Goal: Complete application form

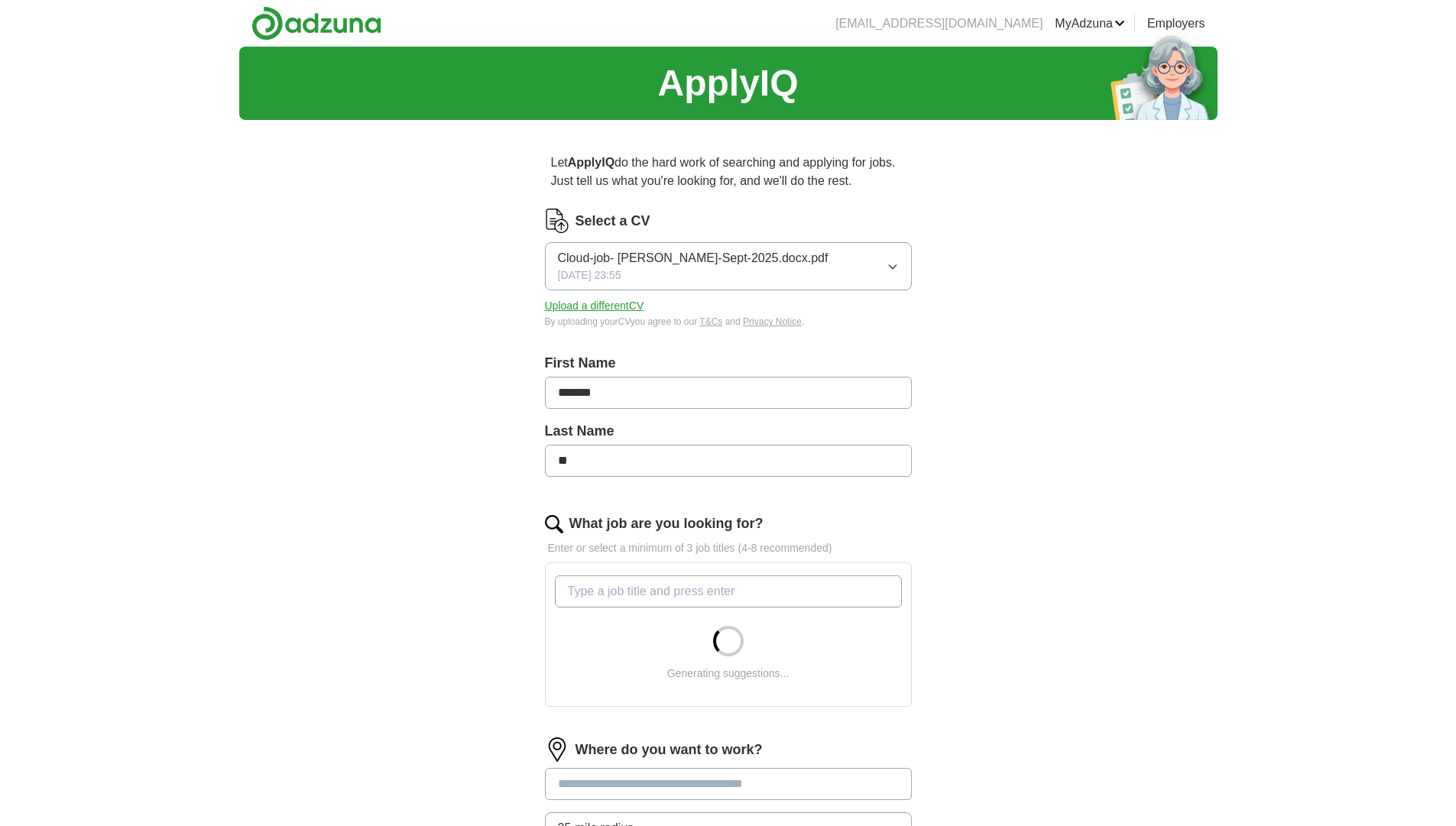
click at [597, 310] on button "Upload a different CV" at bounding box center [595, 306] width 100 height 16
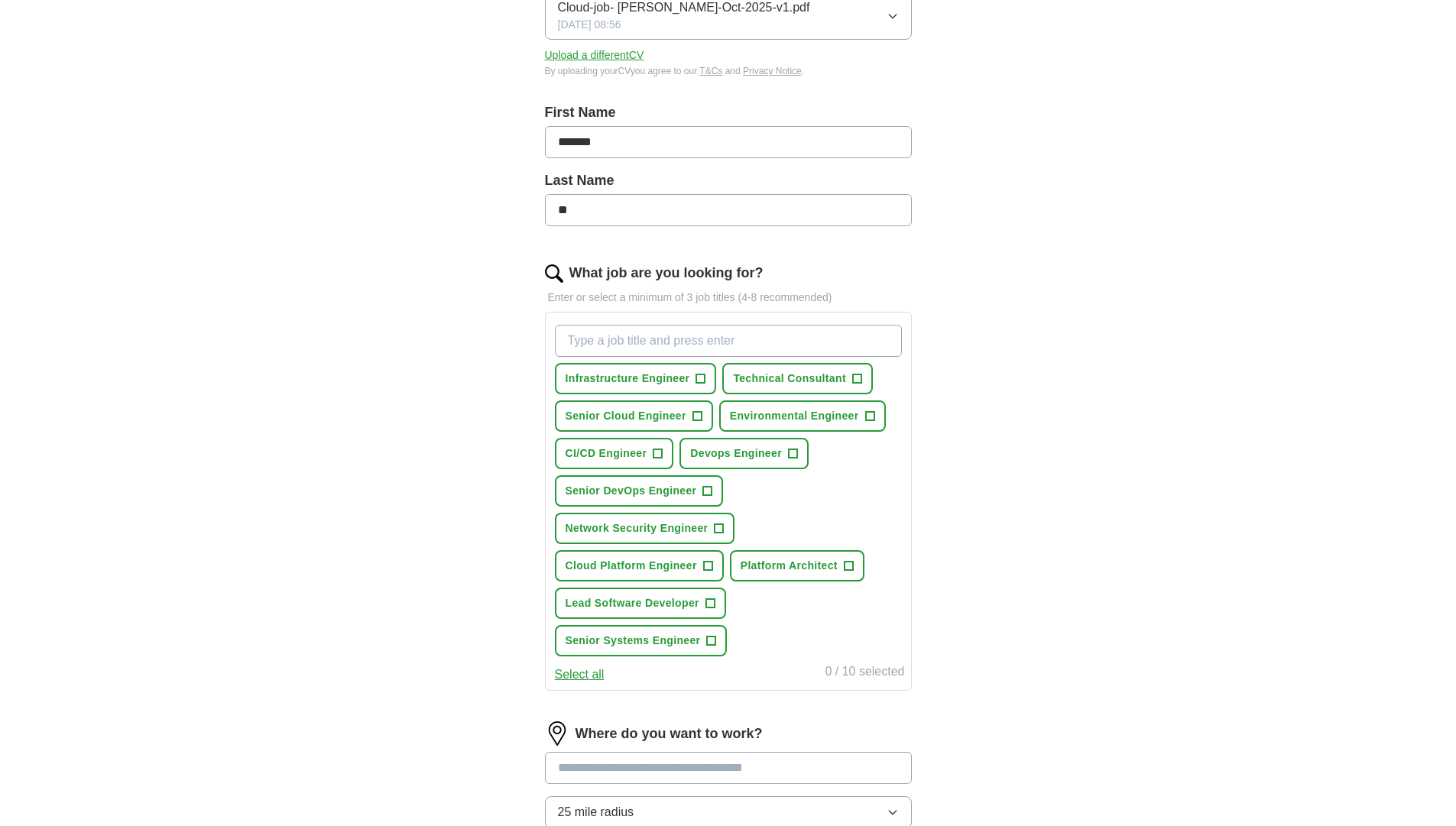
scroll to position [275, 0]
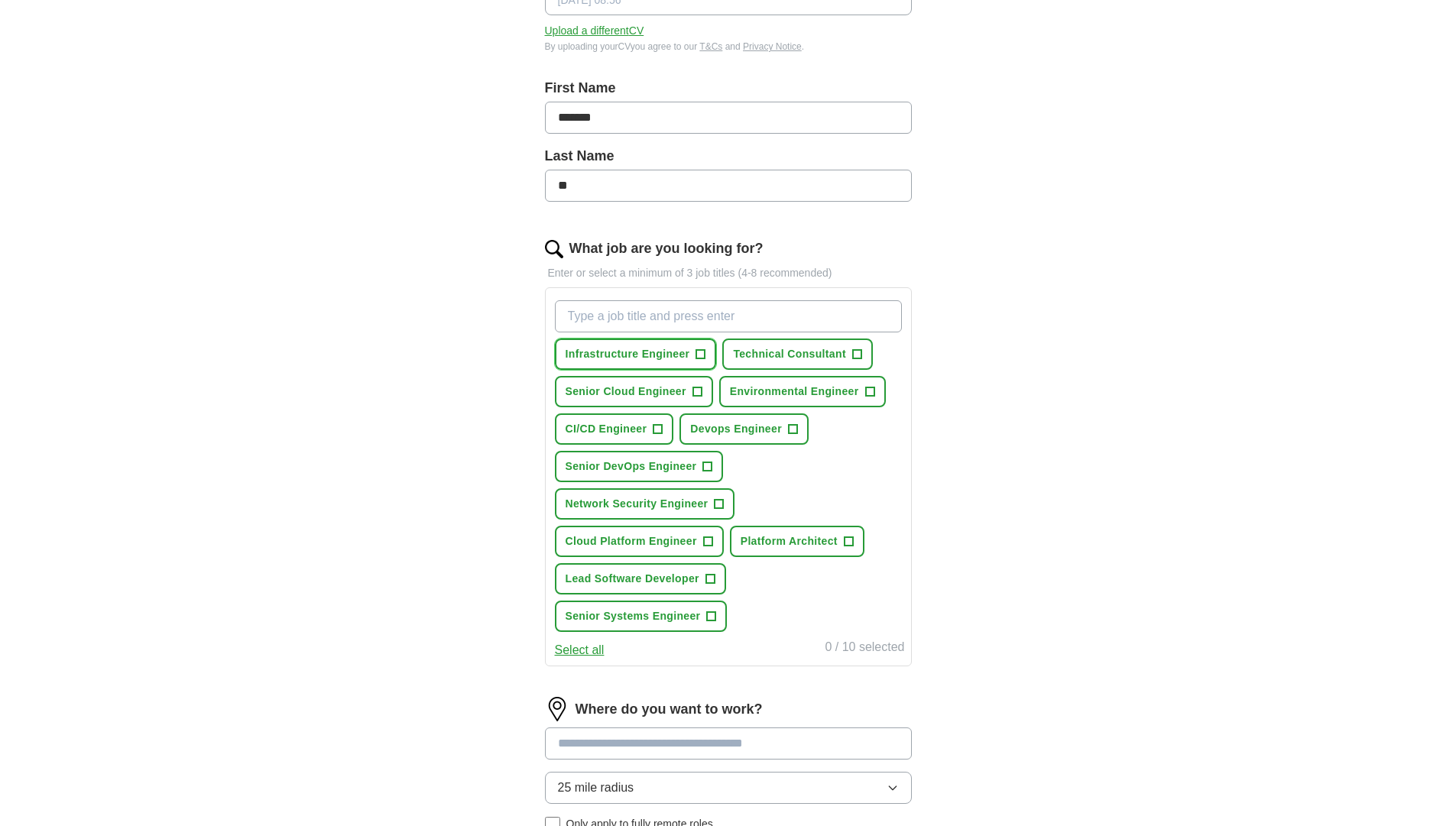
click at [700, 357] on span "+" at bounding box center [701, 354] width 9 height 12
click at [797, 428] on span "+" at bounding box center [792, 429] width 9 height 12
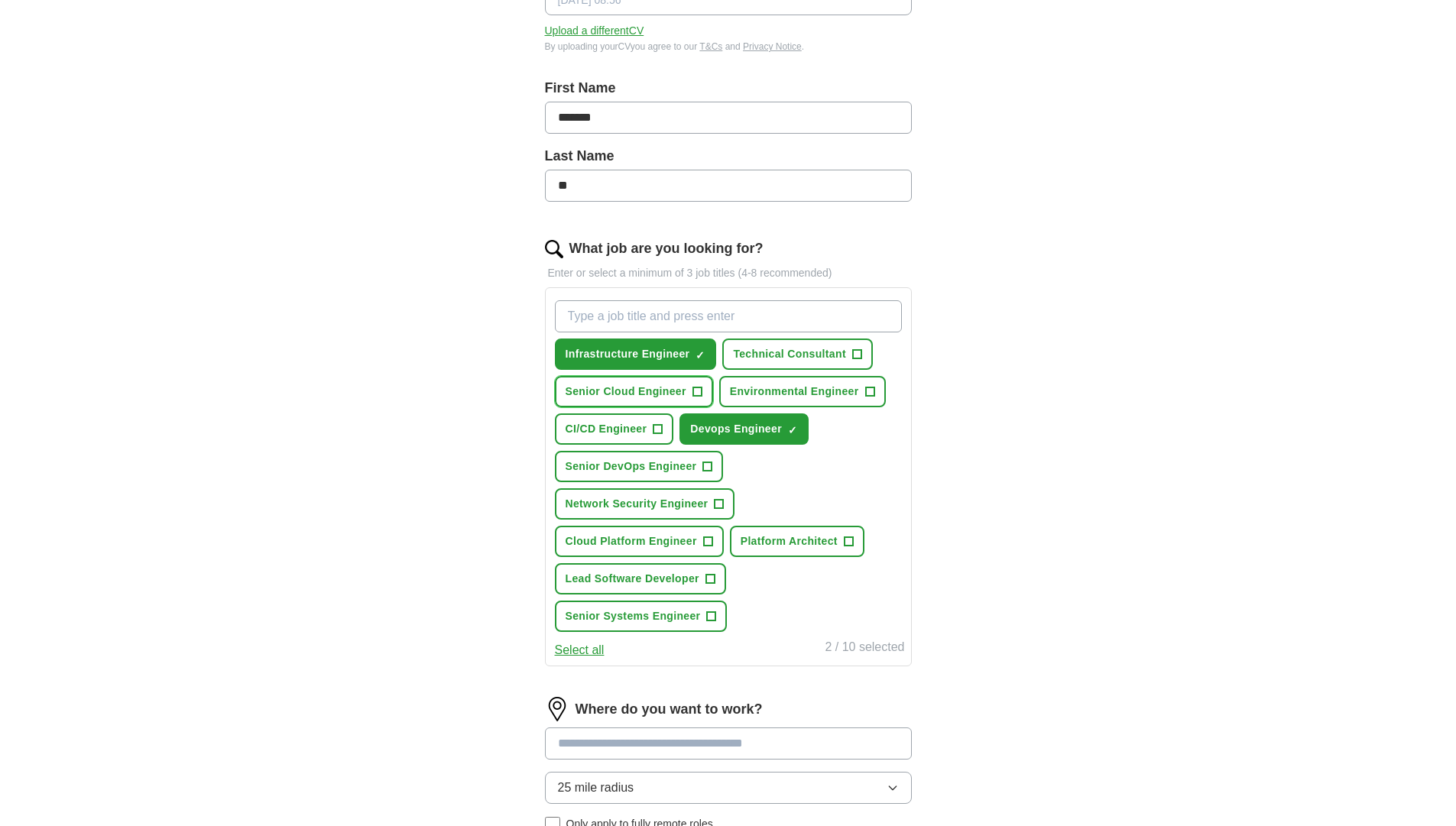
click at [696, 389] on span "+" at bounding box center [697, 392] width 9 height 12
click at [707, 469] on span "+" at bounding box center [708, 467] width 9 height 12
click at [703, 541] on span "+" at bounding box center [708, 541] width 9 height 12
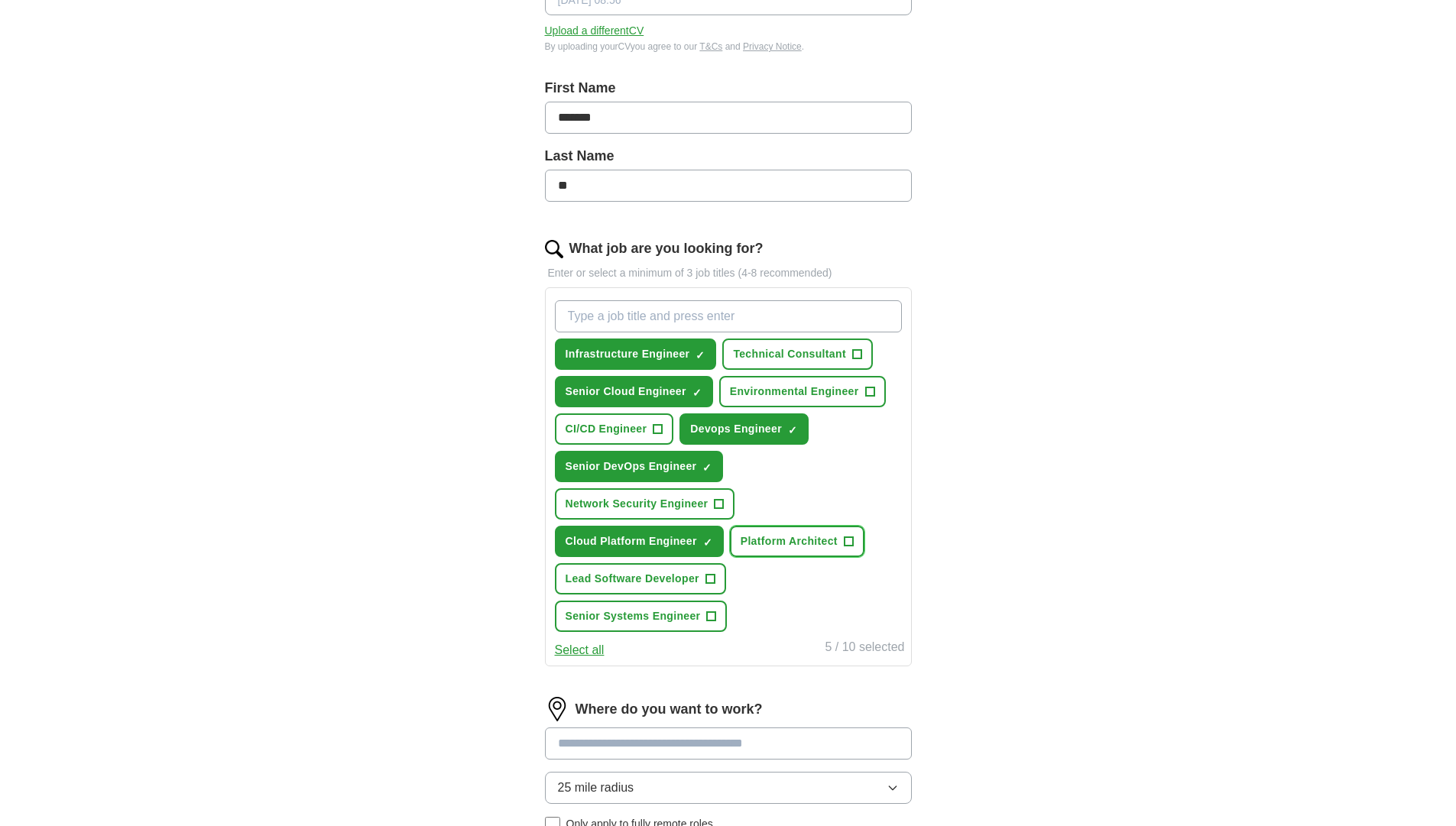
click at [848, 541] on span "+" at bounding box center [848, 541] width 9 height 12
click at [711, 611] on span "+" at bounding box center [712, 617] width 9 height 12
click at [655, 428] on span "+" at bounding box center [658, 429] width 9 height 12
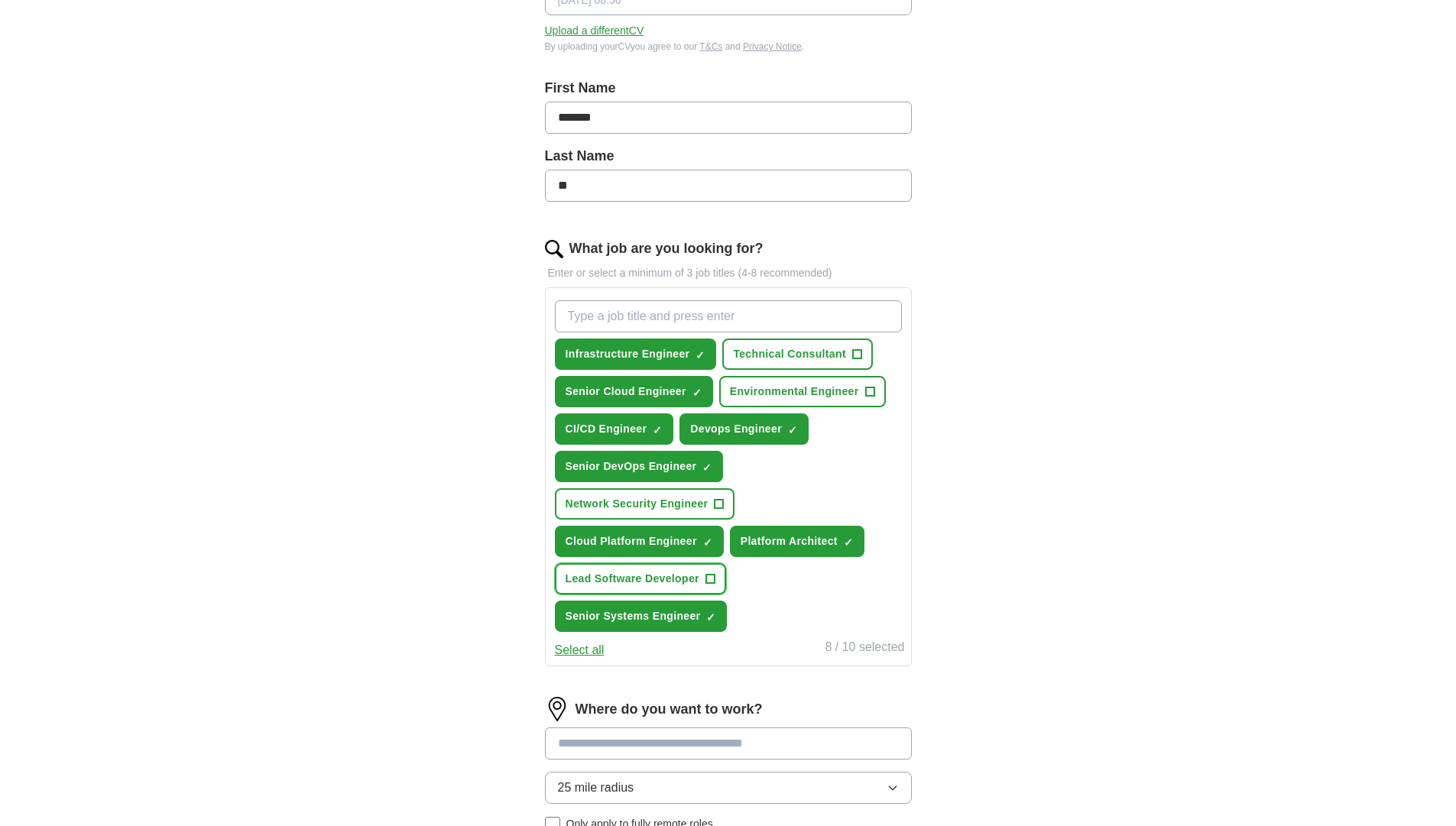
click at [710, 581] on span "+" at bounding box center [710, 579] width 9 height 12
click at [710, 581] on span "✓" at bounding box center [710, 580] width 9 height 12
click at [857, 352] on span "+" at bounding box center [857, 354] width 9 height 12
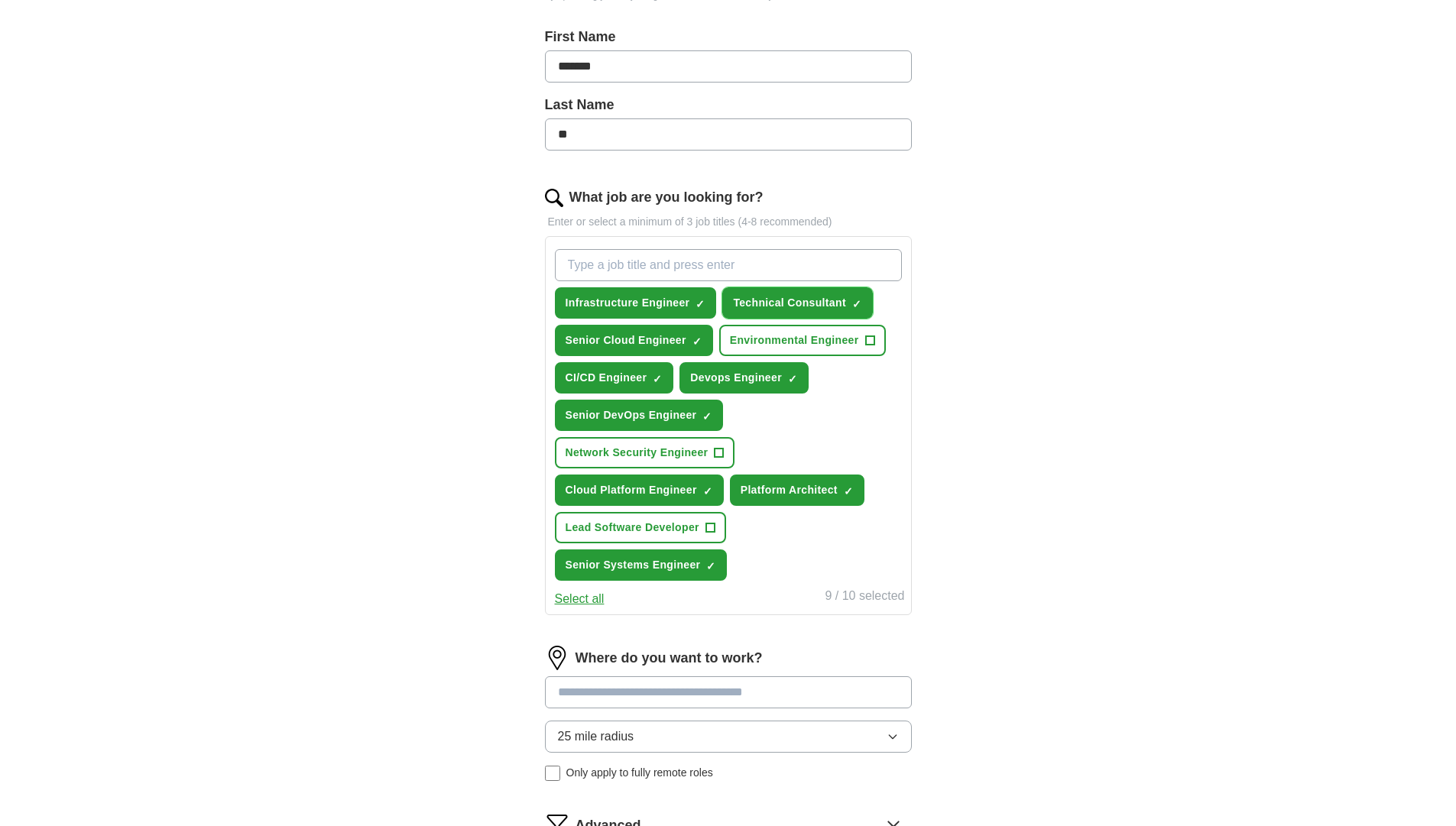
scroll to position [367, 0]
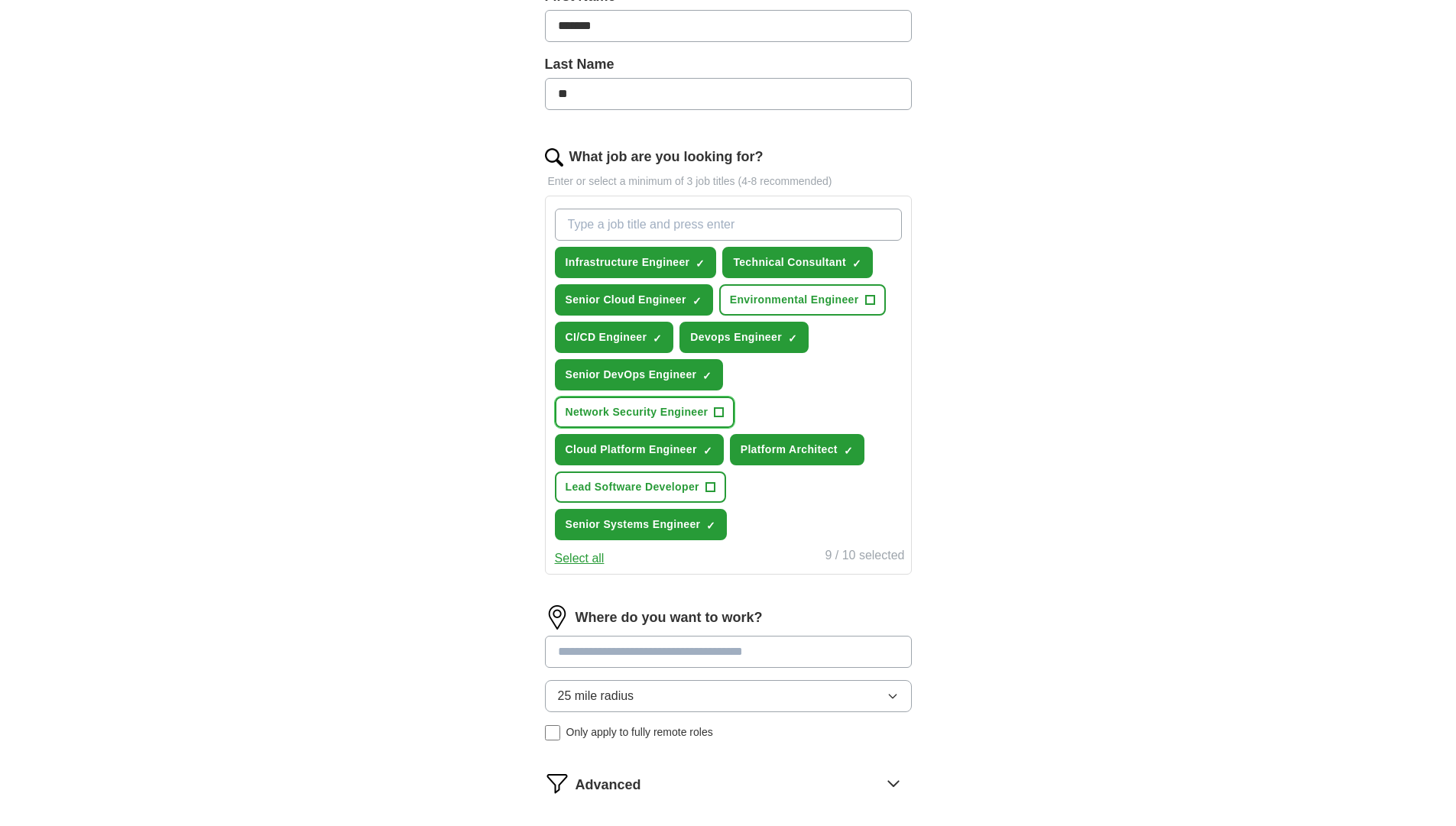
click at [718, 417] on span "+" at bounding box center [720, 413] width 9 height 12
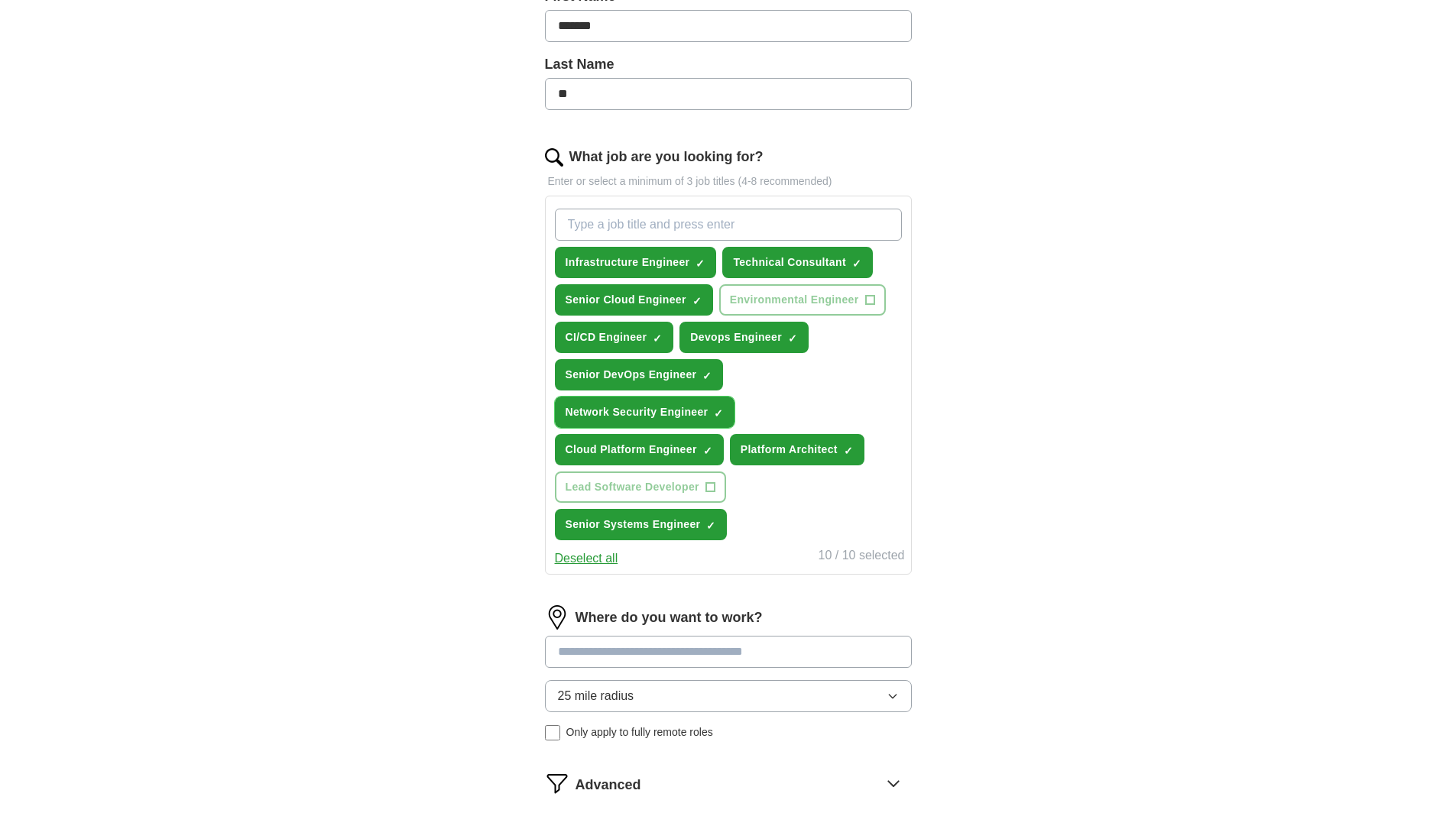
click at [718, 417] on span "✓" at bounding box center [719, 413] width 9 height 12
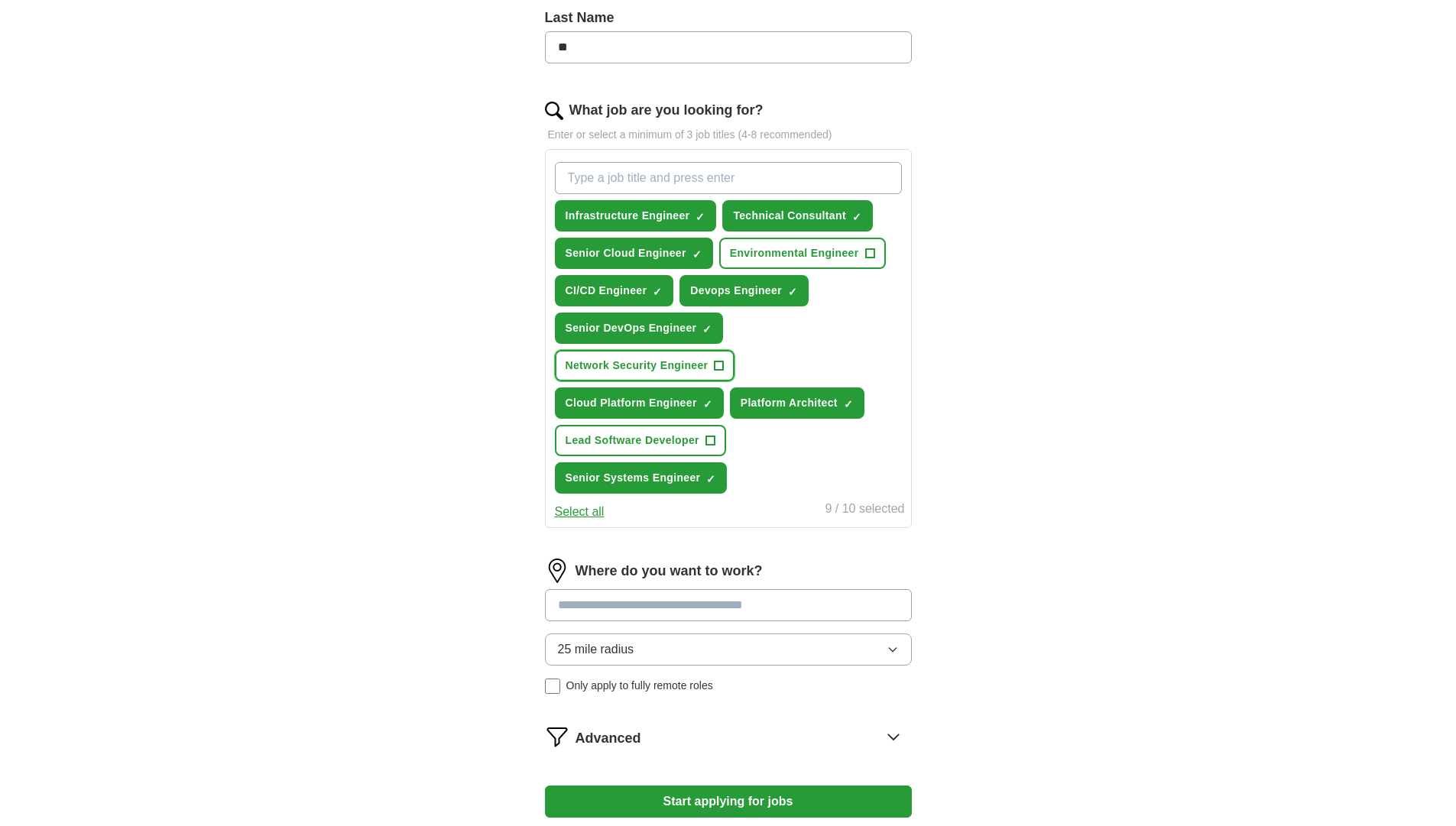
scroll to position [459, 0]
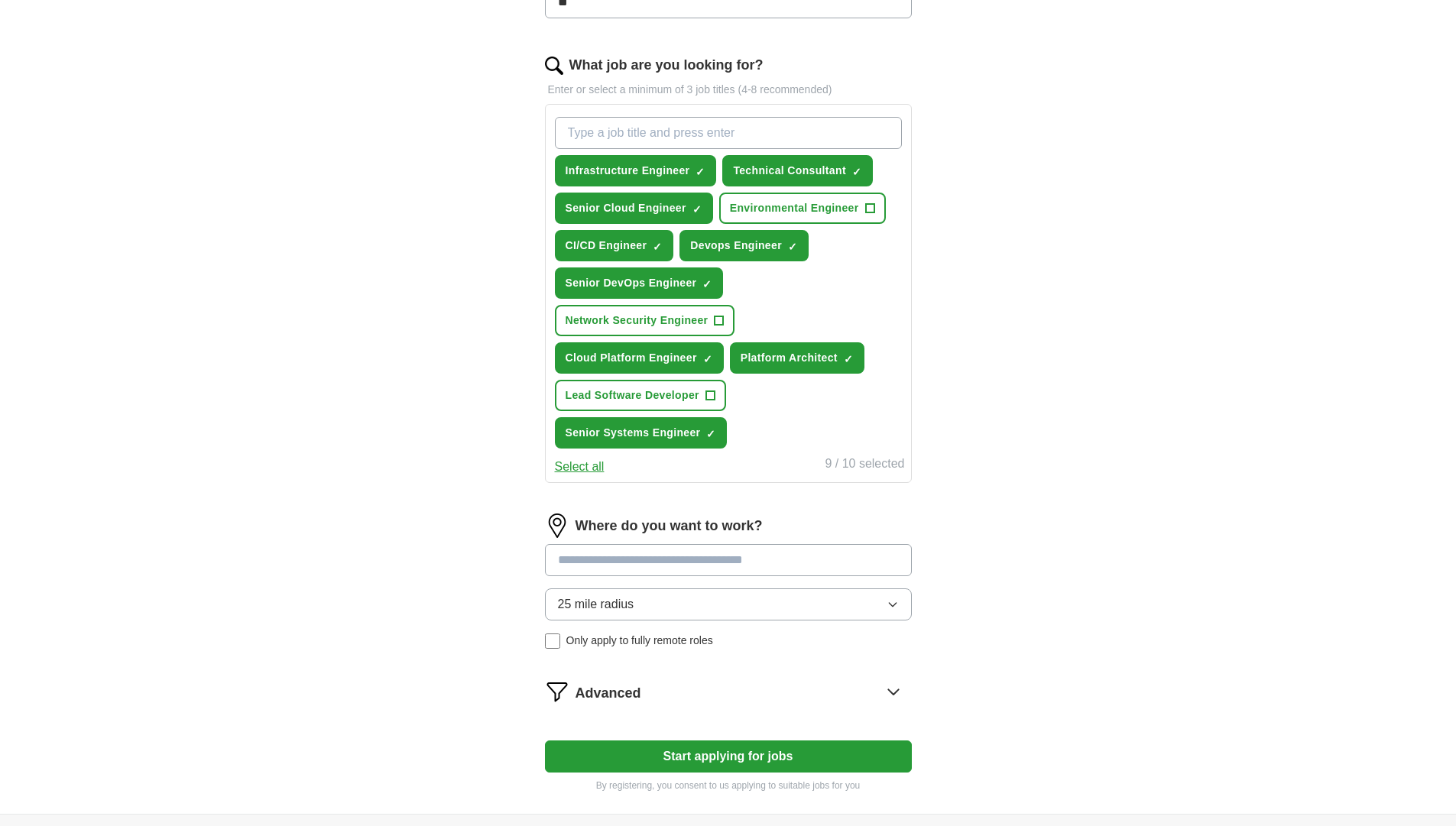
click at [774, 552] on input at bounding box center [728, 560] width 367 height 32
type input "****"
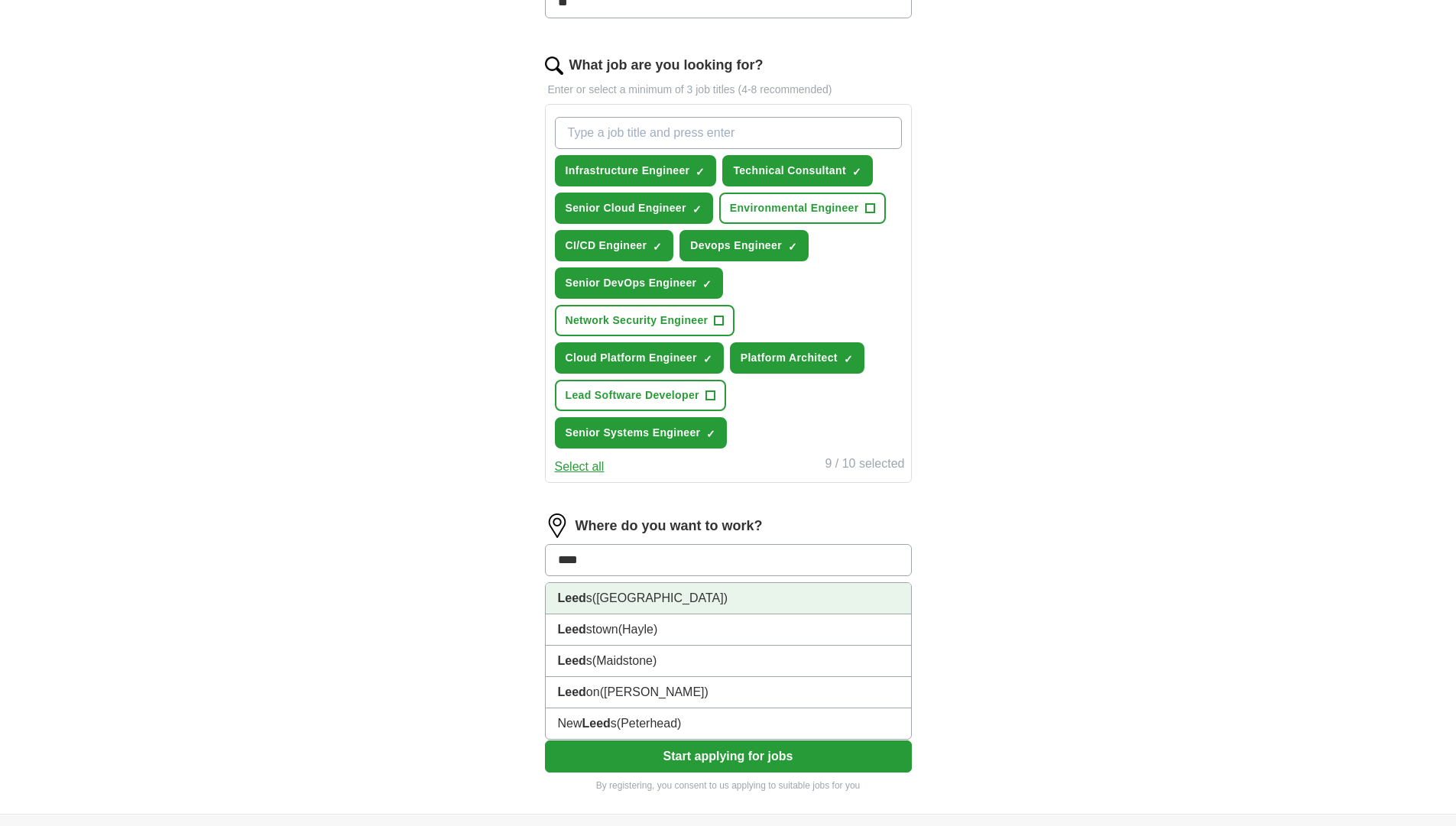
click at [733, 602] on li "Leed s ([GEOGRAPHIC_DATA])" at bounding box center [728, 598] width 365 height 31
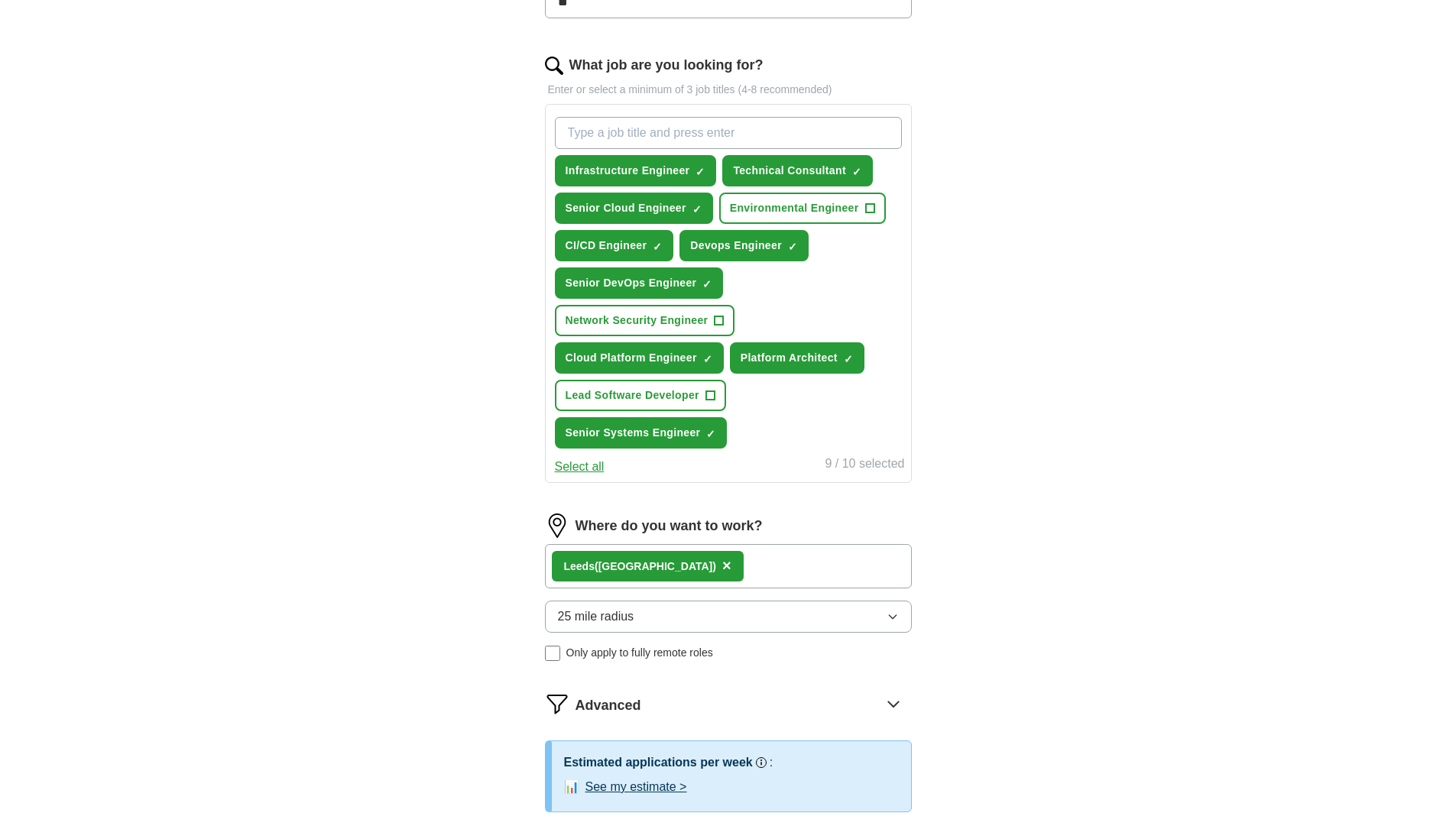
click at [738, 622] on button "25 mile radius" at bounding box center [728, 617] width 367 height 32
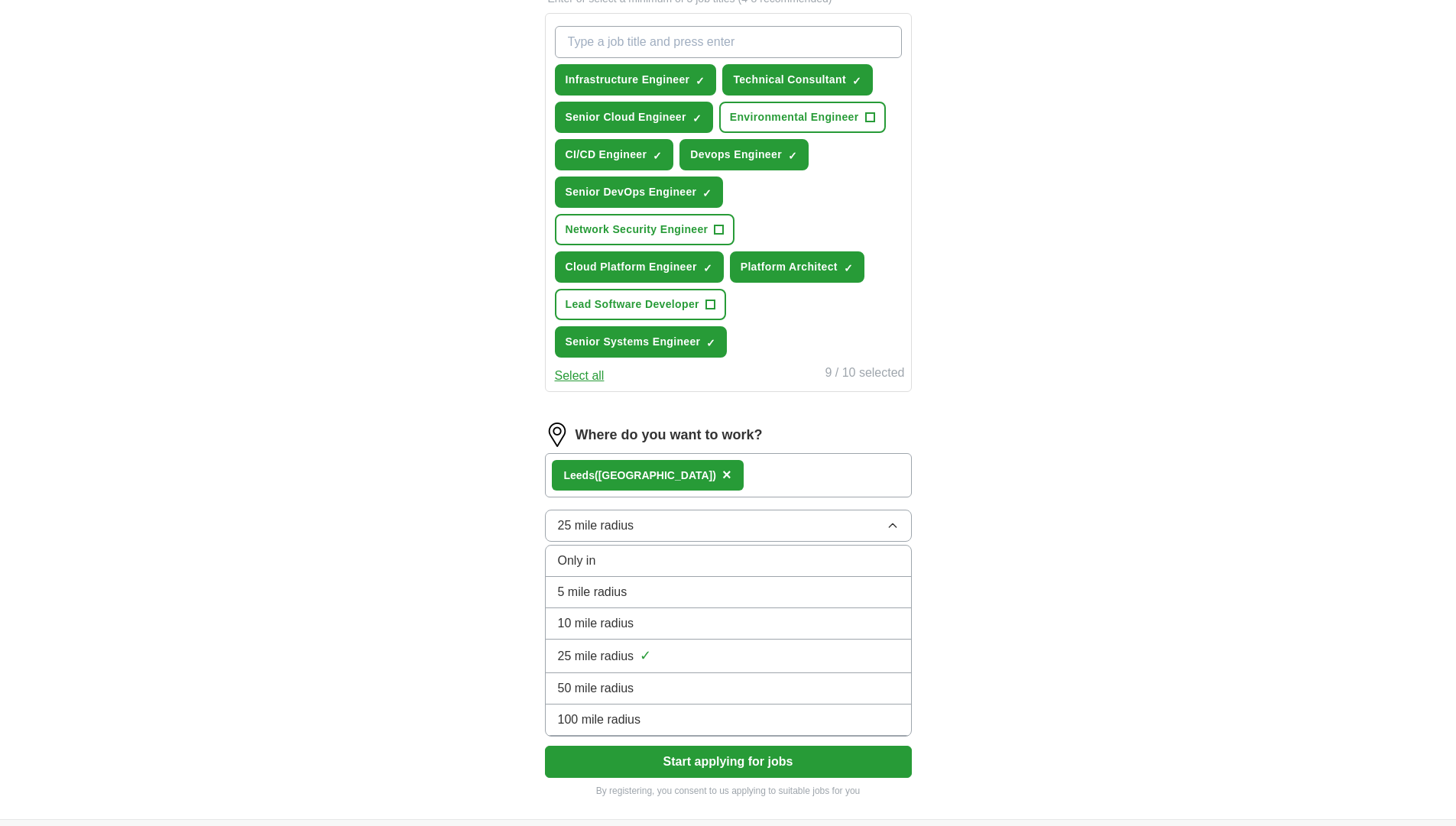
scroll to position [550, 0]
click at [668, 687] on div "50 mile radius" at bounding box center [728, 688] width 341 height 18
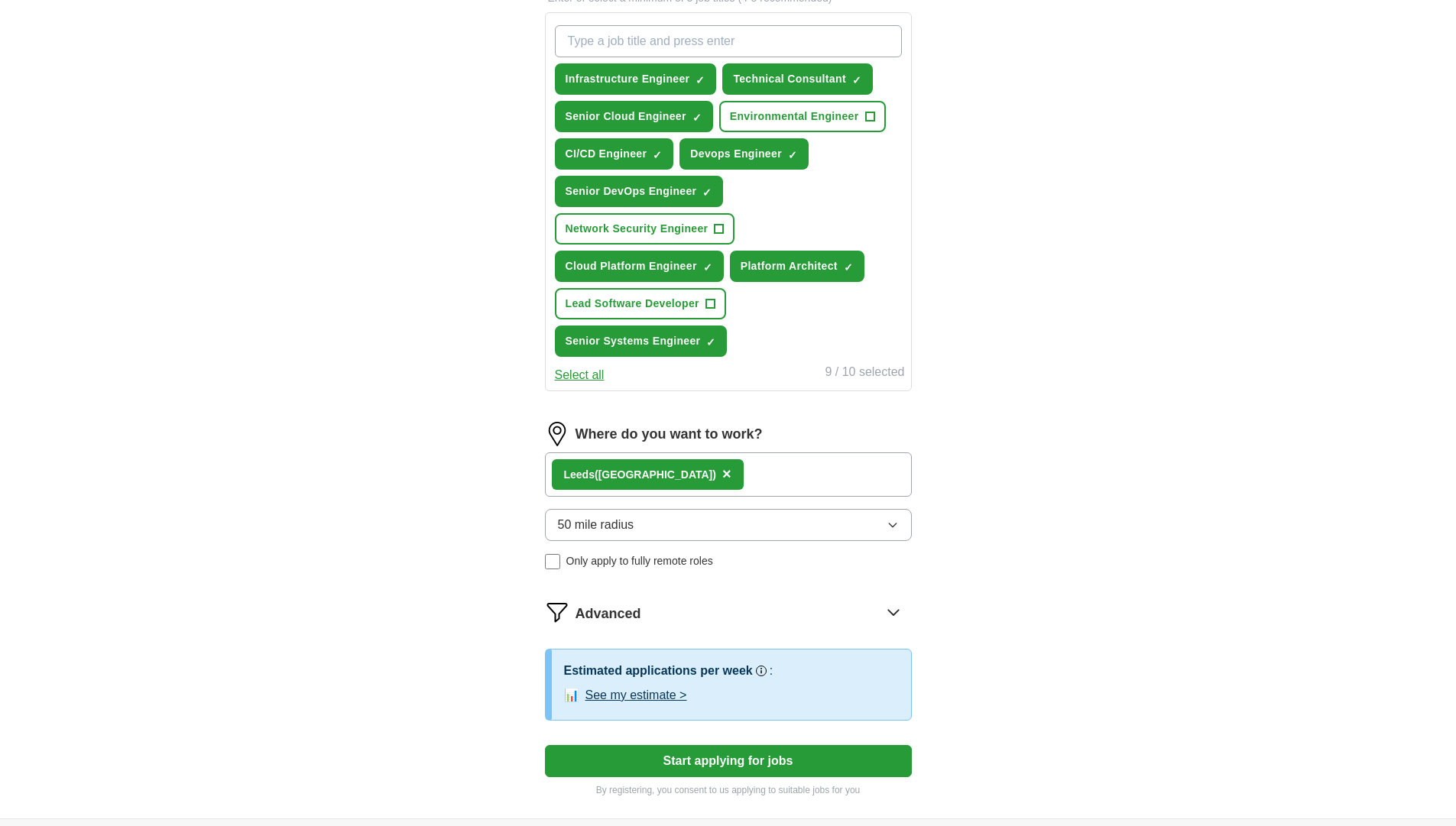
click at [839, 620] on div "Advanced" at bounding box center [743, 612] width 336 height 25
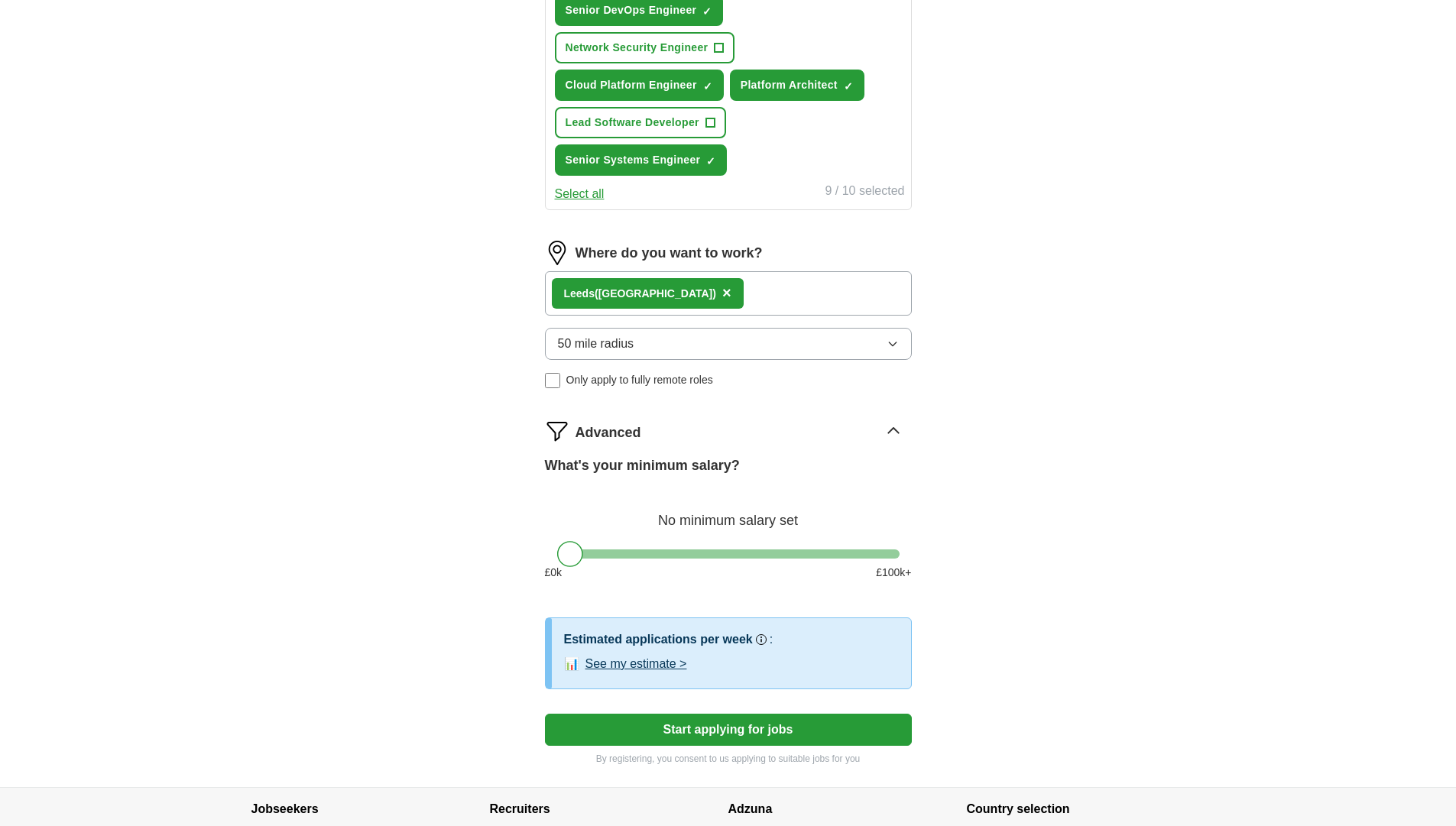
scroll to position [734, 0]
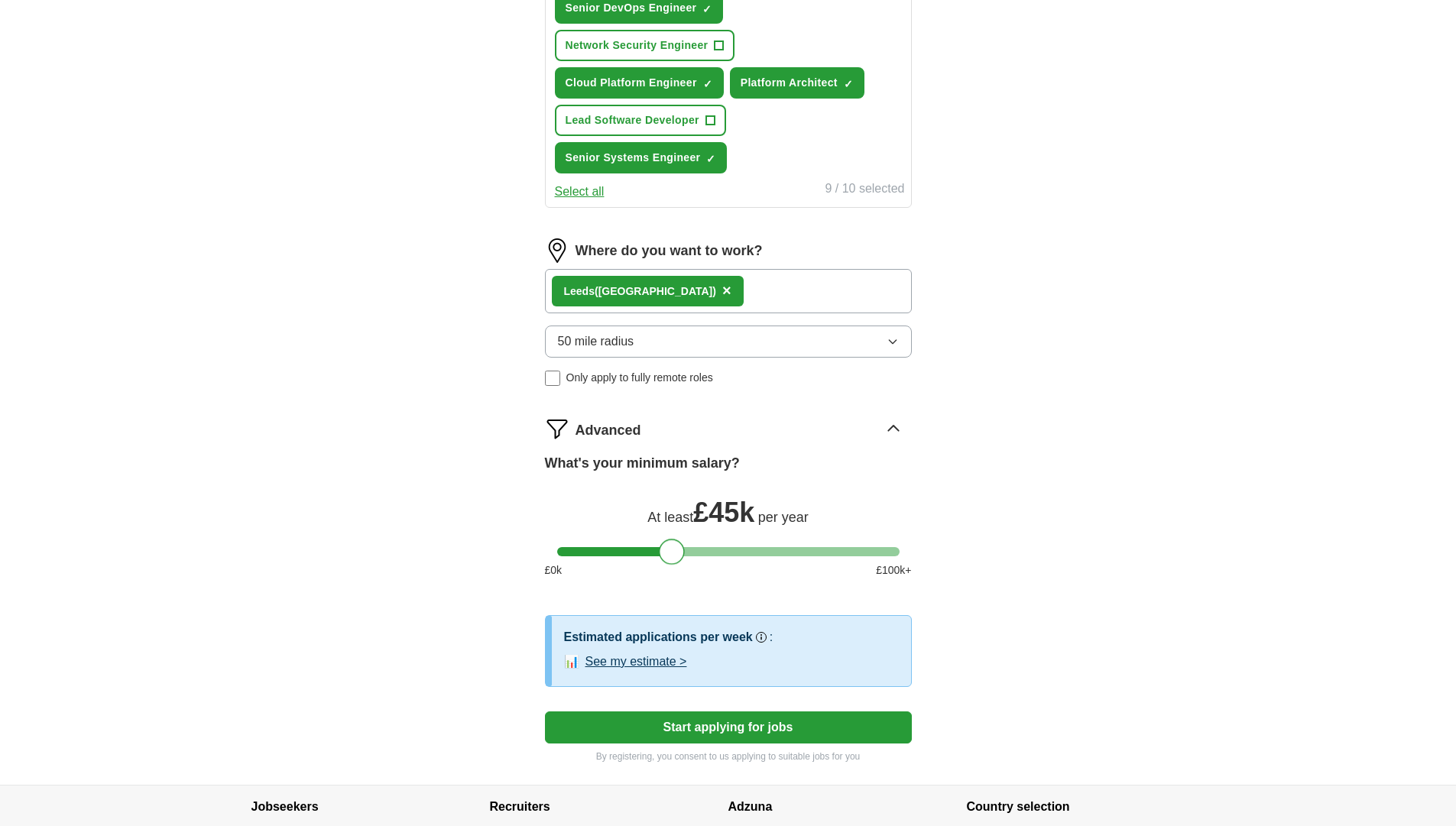
drag, startPoint x: 567, startPoint y: 548, endPoint x: 670, endPoint y: 559, distance: 103.6
click at [670, 559] on div at bounding box center [672, 551] width 26 height 26
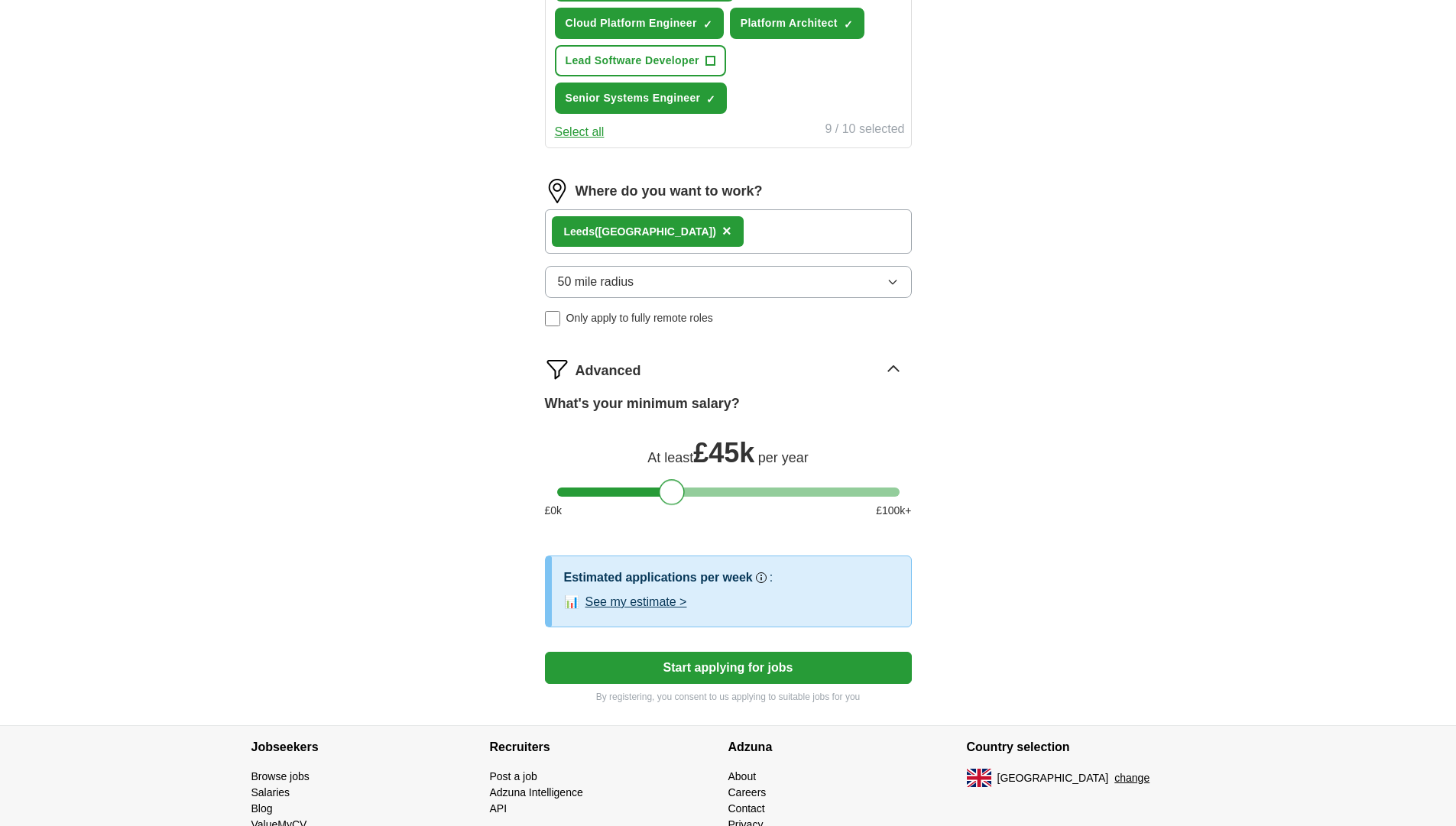
scroll to position [825, 0]
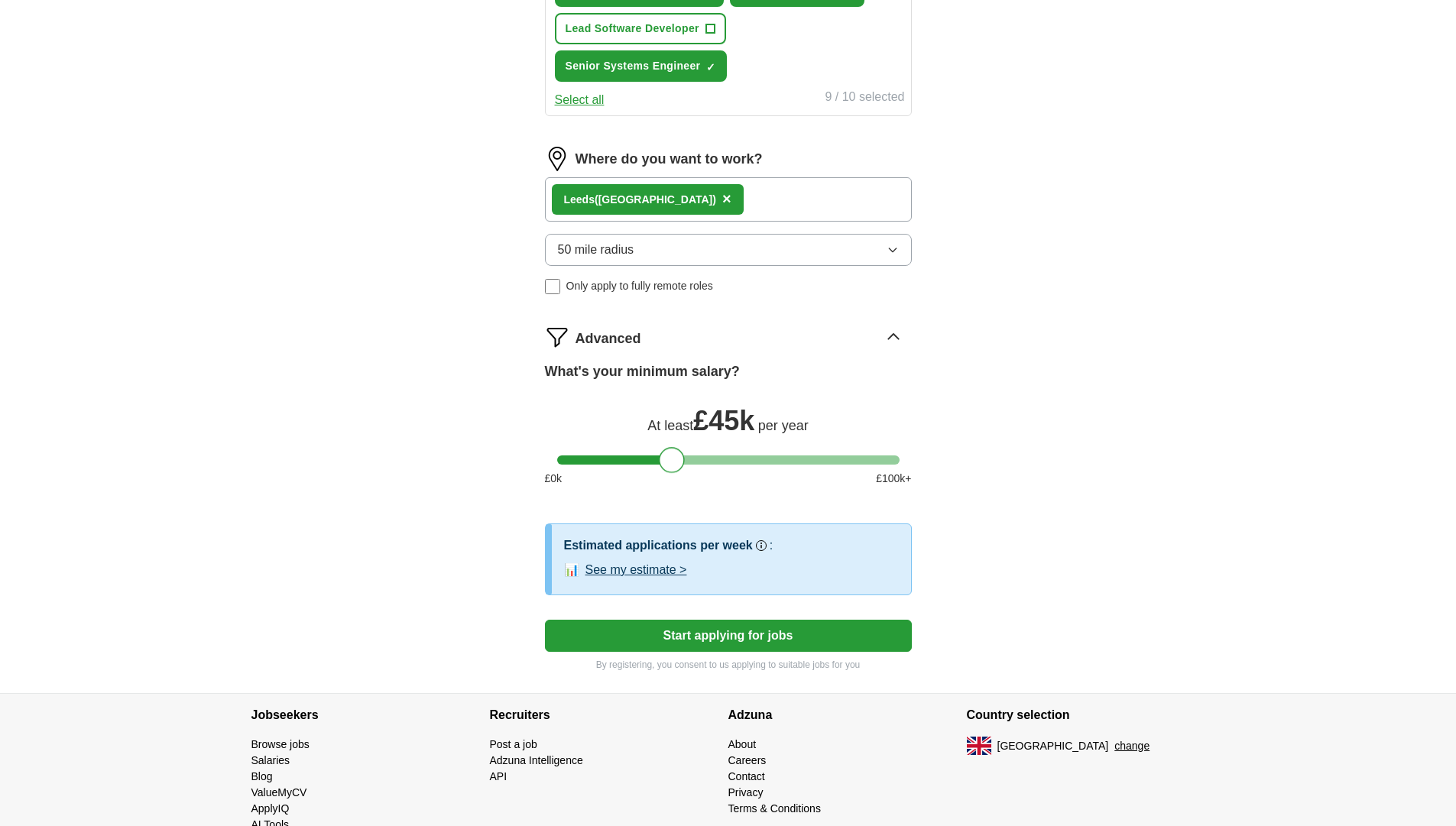
click at [717, 640] on button "Start applying for jobs" at bounding box center [728, 636] width 367 height 32
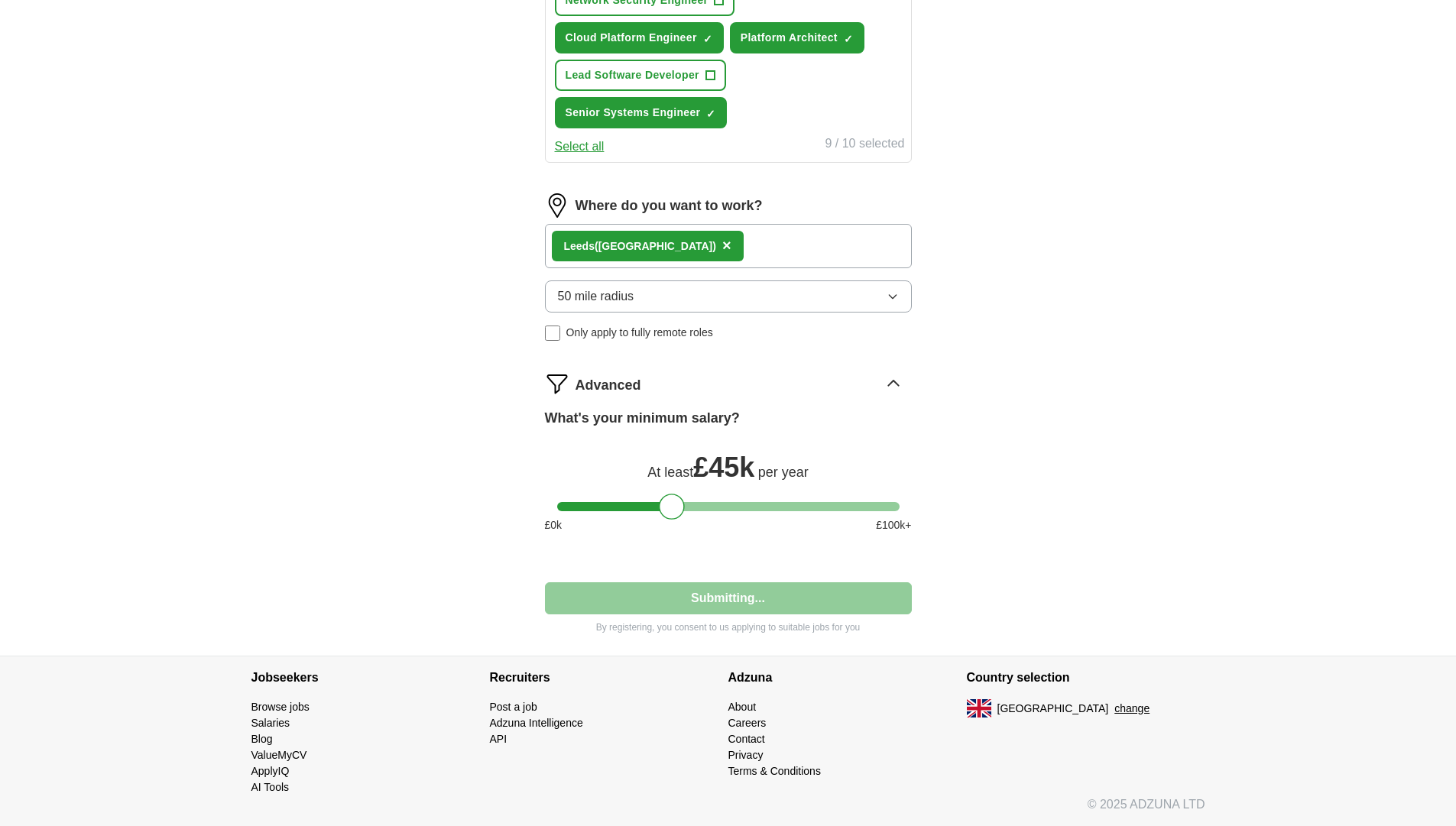
scroll to position [778, 0]
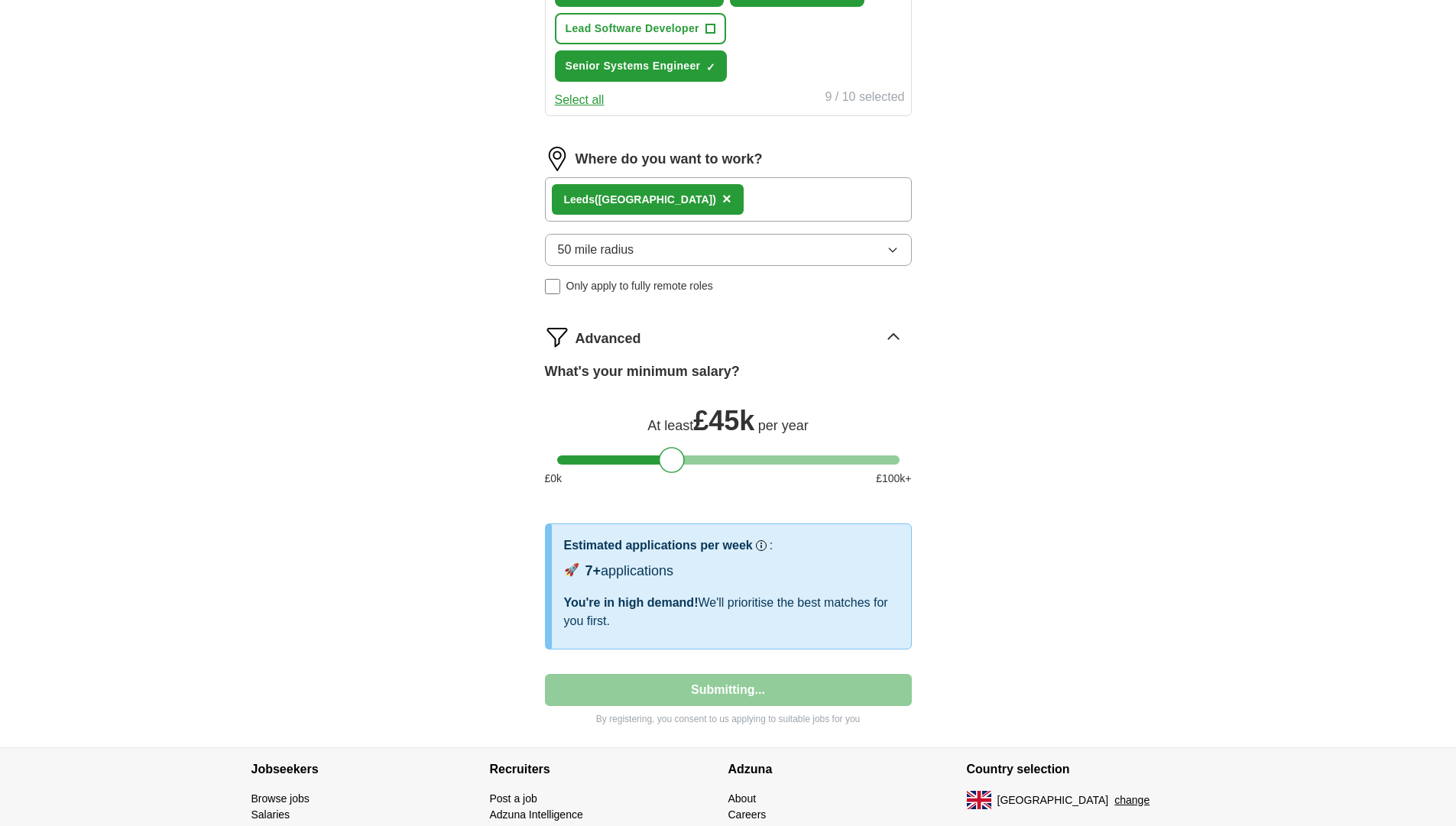
select select "**"
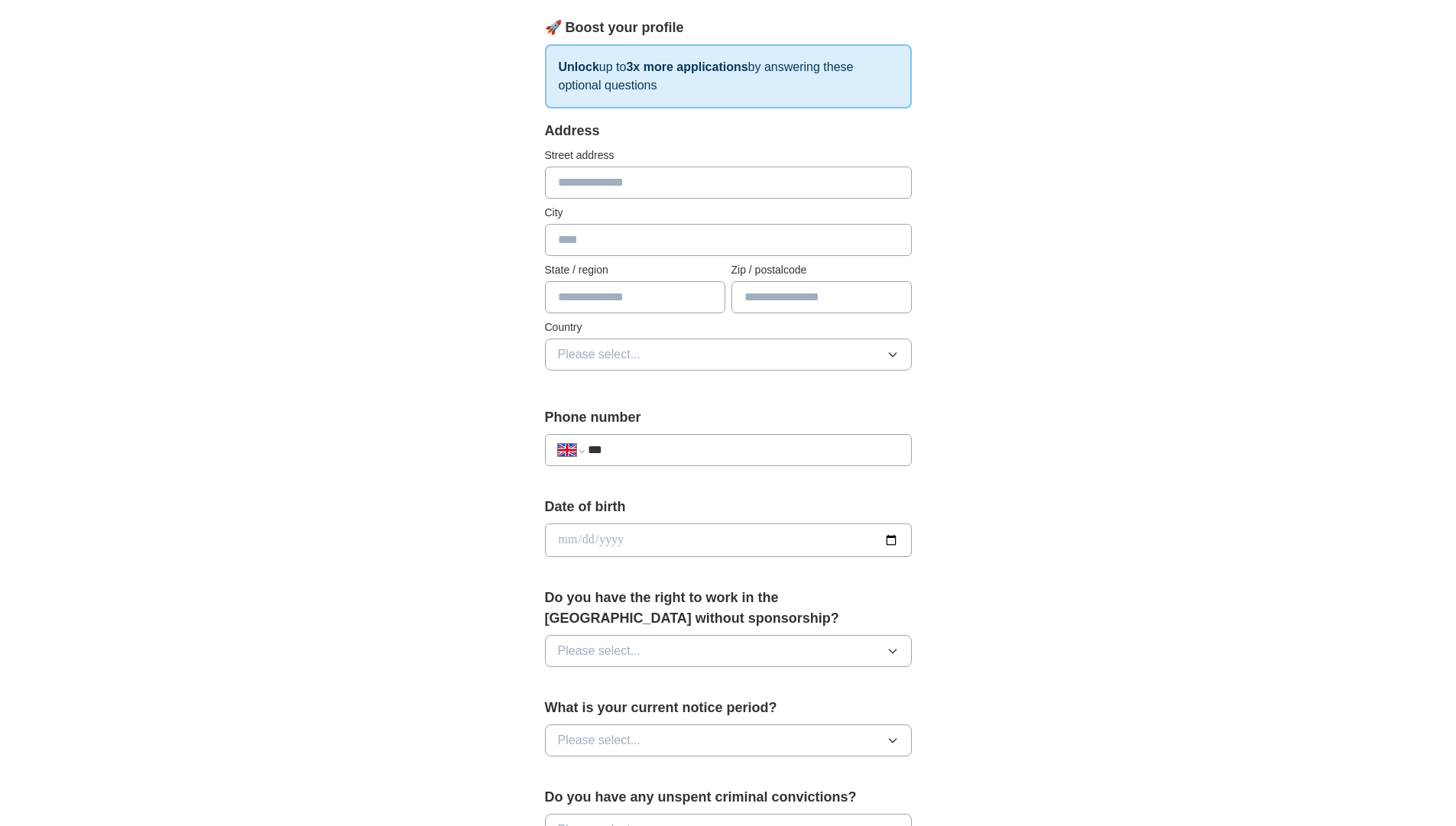
scroll to position [0, 0]
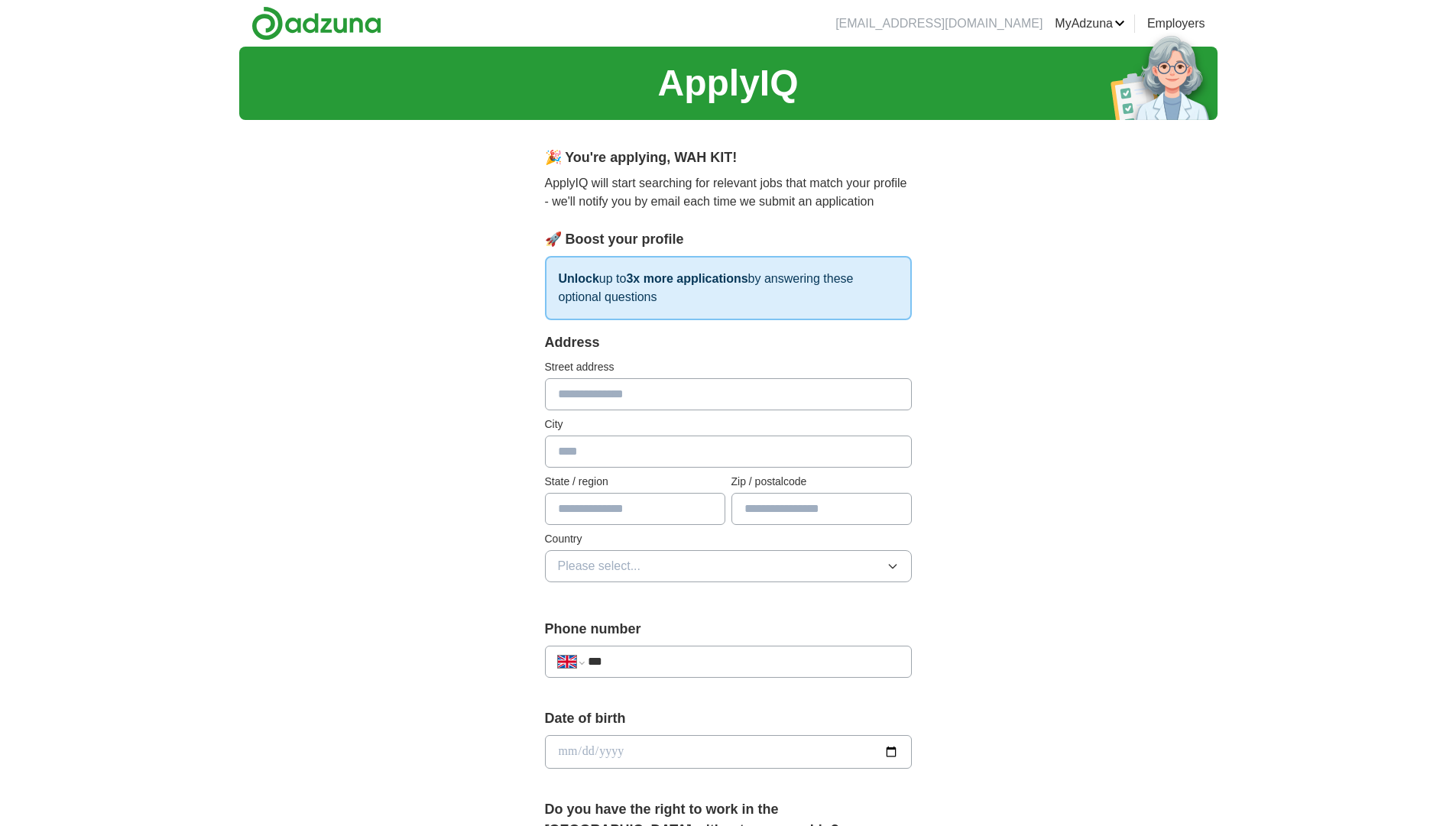
click at [748, 400] on input "text" at bounding box center [728, 394] width 367 height 32
type input "**********"
type input "*****"
type input "**********"
type input "*******"
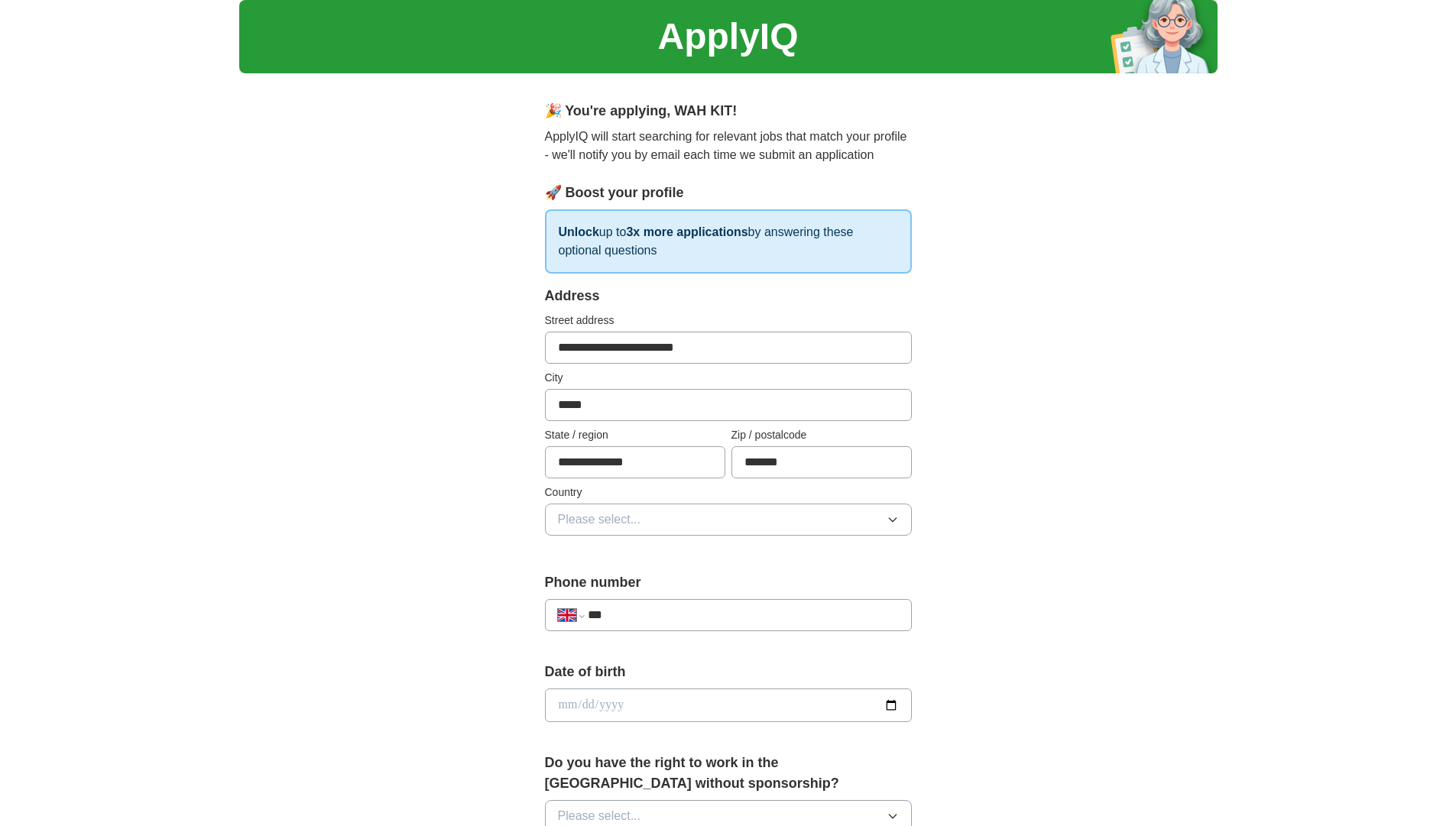
scroll to position [92, 0]
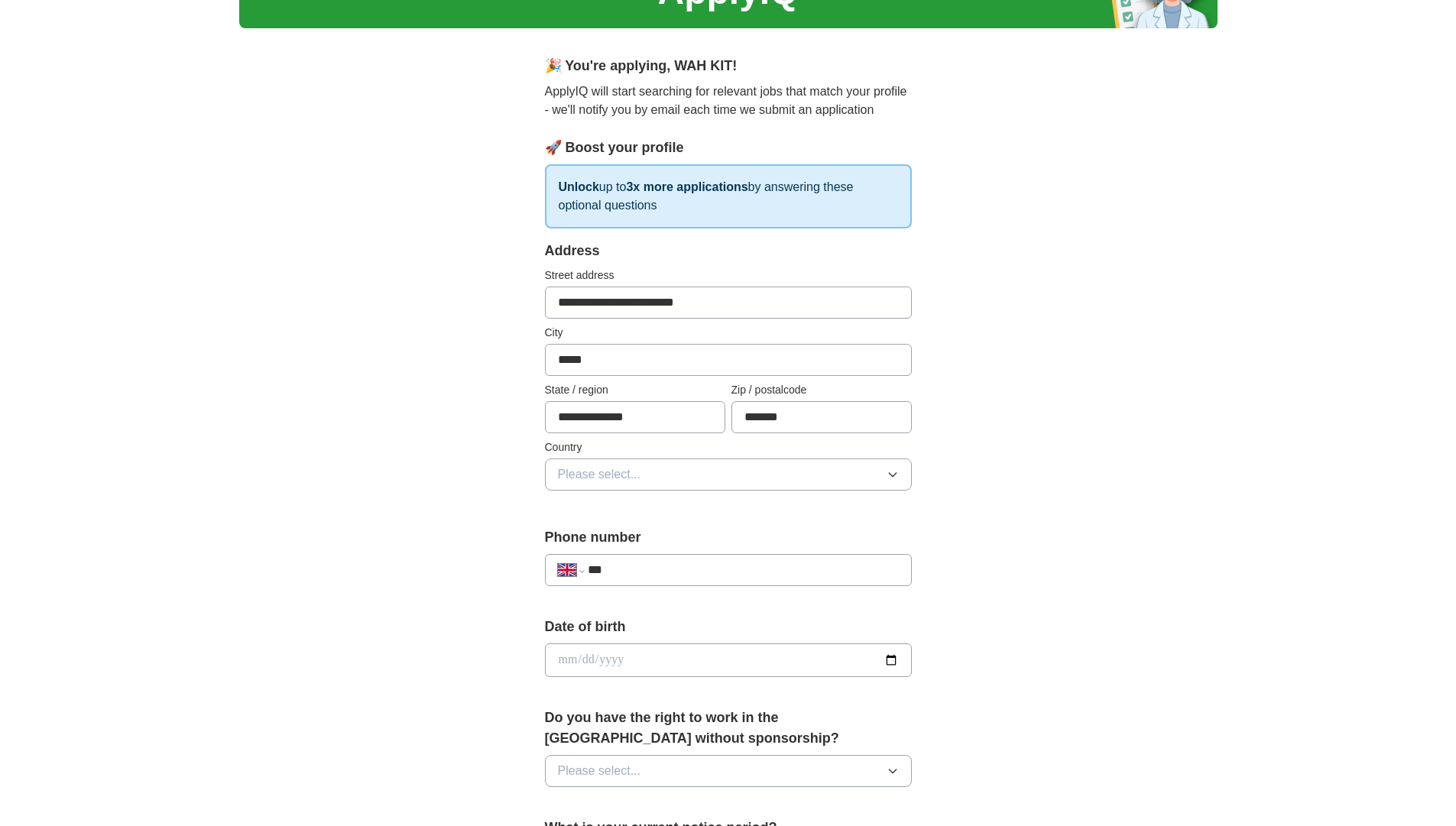
click at [717, 468] on button "Please select..." at bounding box center [728, 475] width 367 height 32
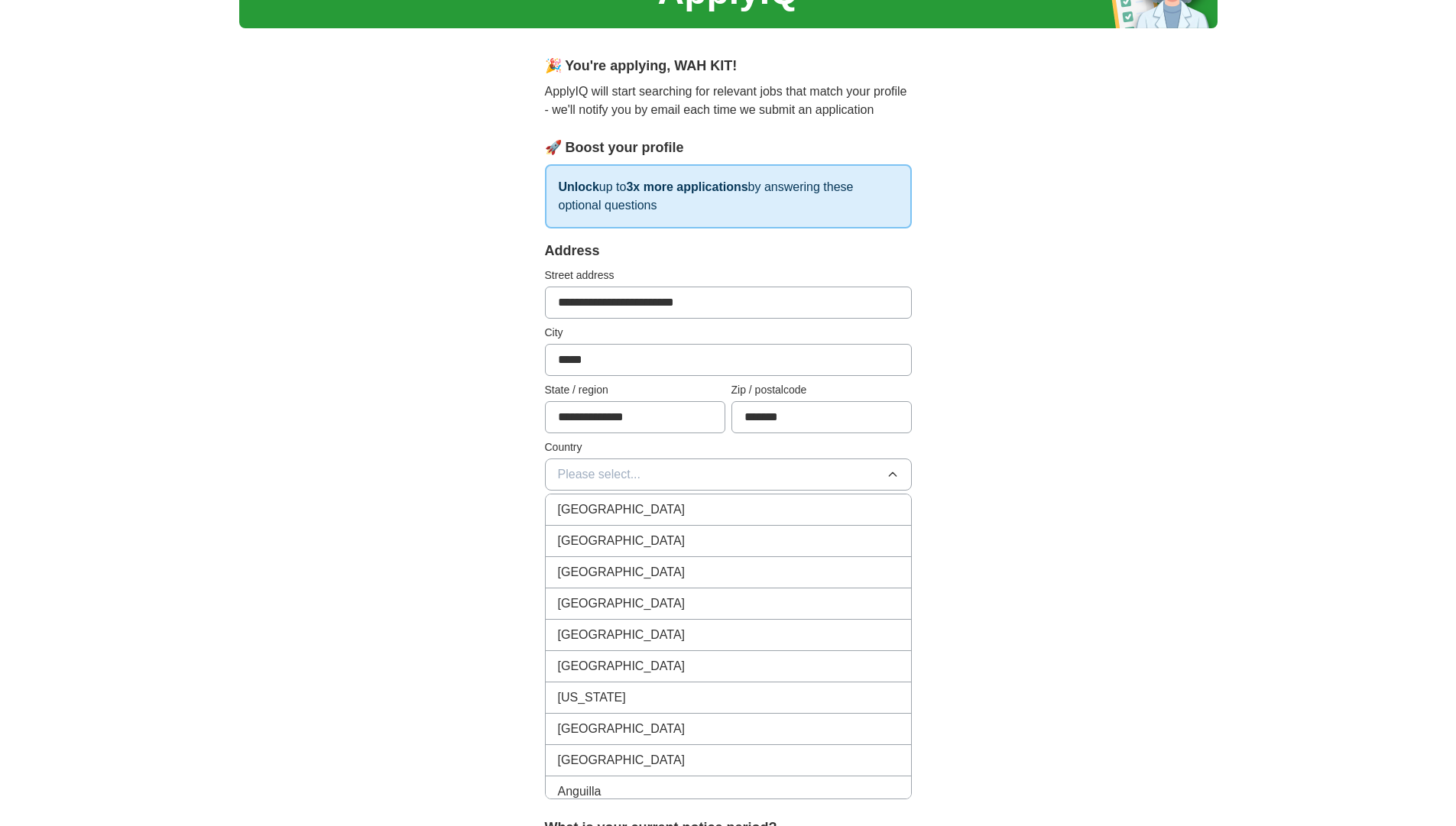
click at [690, 507] on div "[GEOGRAPHIC_DATA]" at bounding box center [728, 510] width 341 height 18
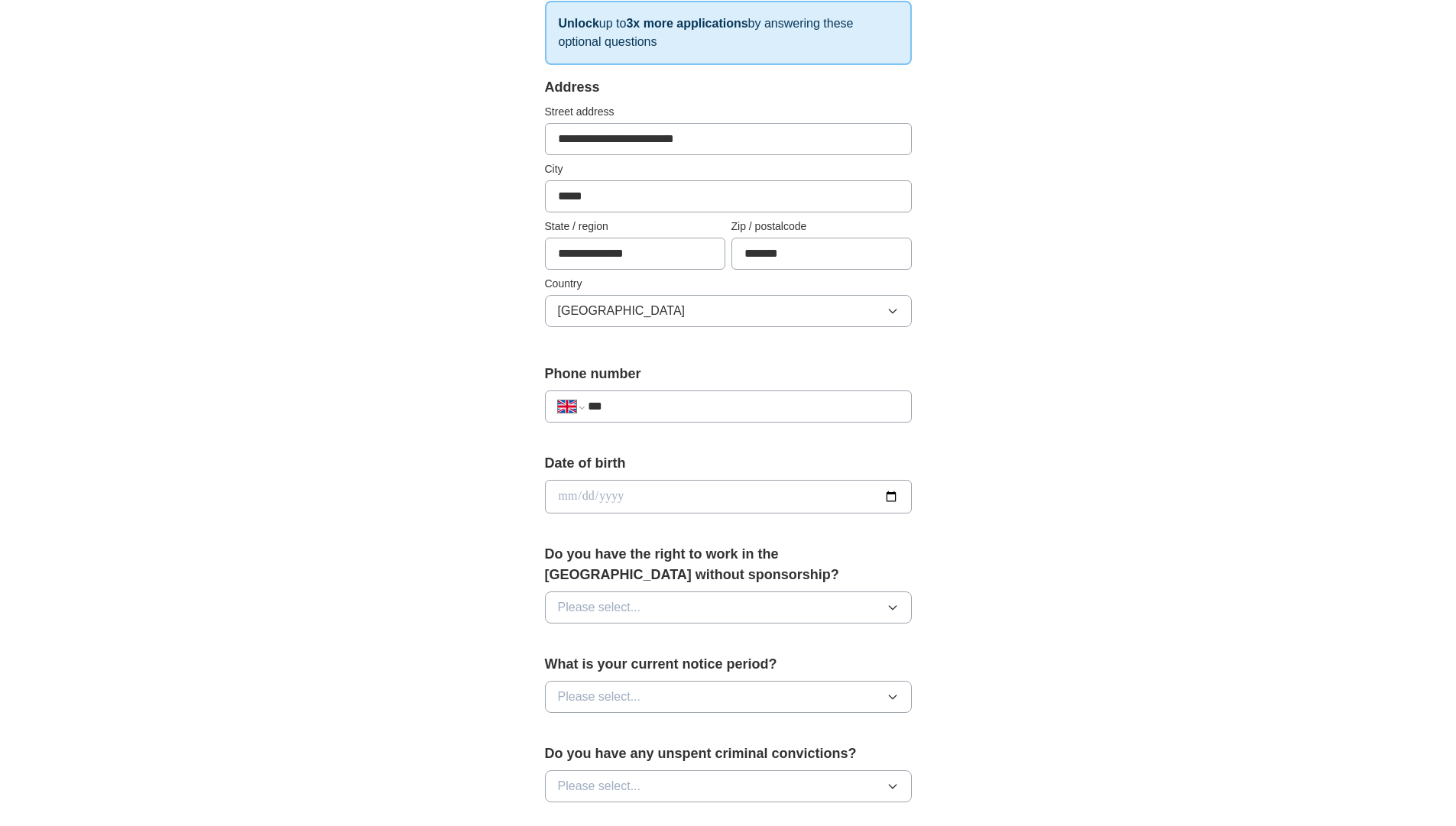
scroll to position [275, 0]
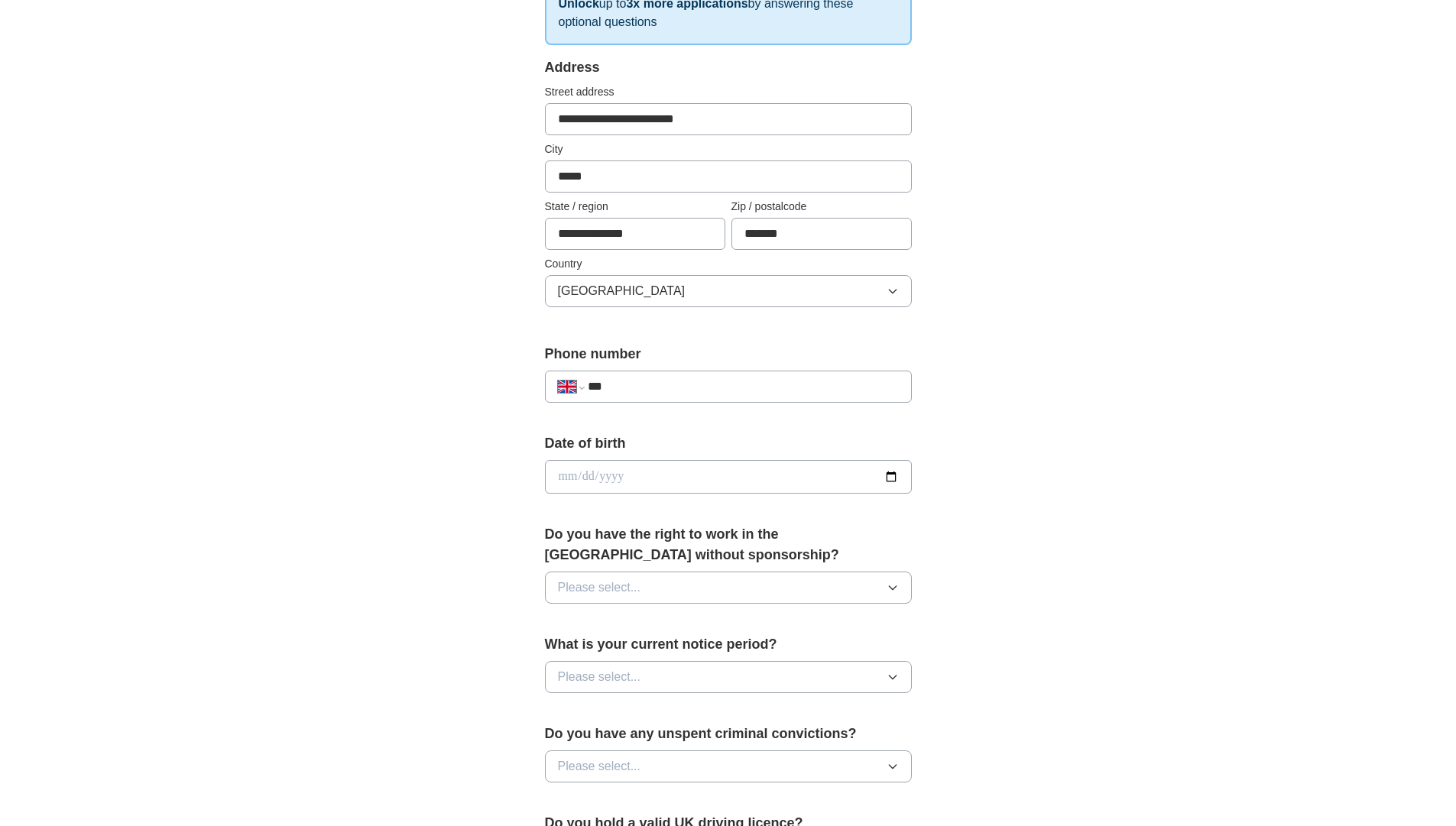
click at [667, 477] on input "date" at bounding box center [728, 477] width 367 height 34
type input "**********"
click at [660, 378] on input "***" at bounding box center [743, 387] width 311 height 18
type input "**********"
click at [1023, 513] on div "**********" at bounding box center [728, 457] width 978 height 1371
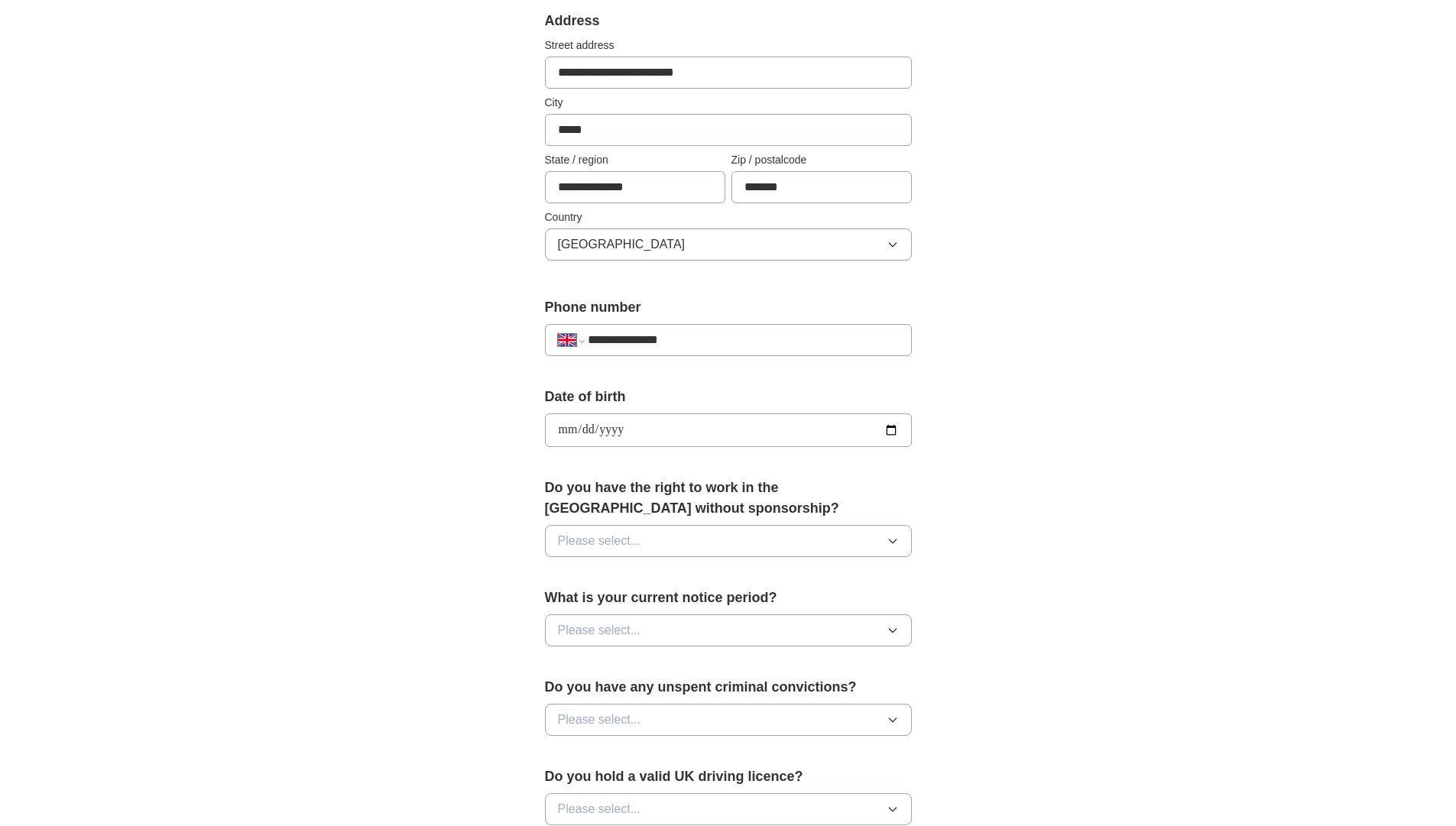
scroll to position [459, 0]
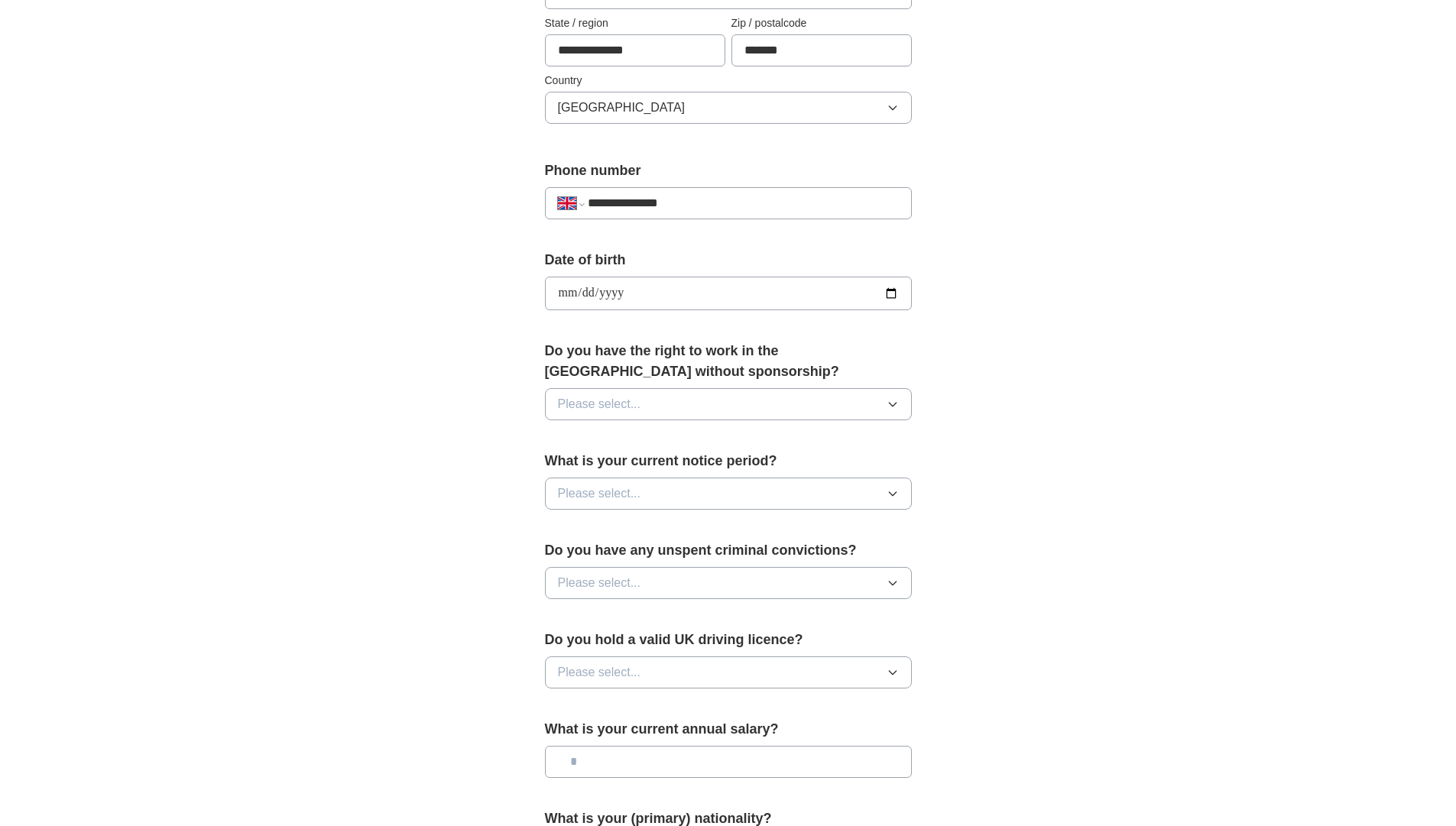
click at [657, 413] on button "Please select..." at bounding box center [728, 404] width 367 height 32
click at [631, 472] on div "No" at bounding box center [728, 471] width 341 height 18
click at [670, 502] on button "Please select..." at bounding box center [728, 494] width 367 height 32
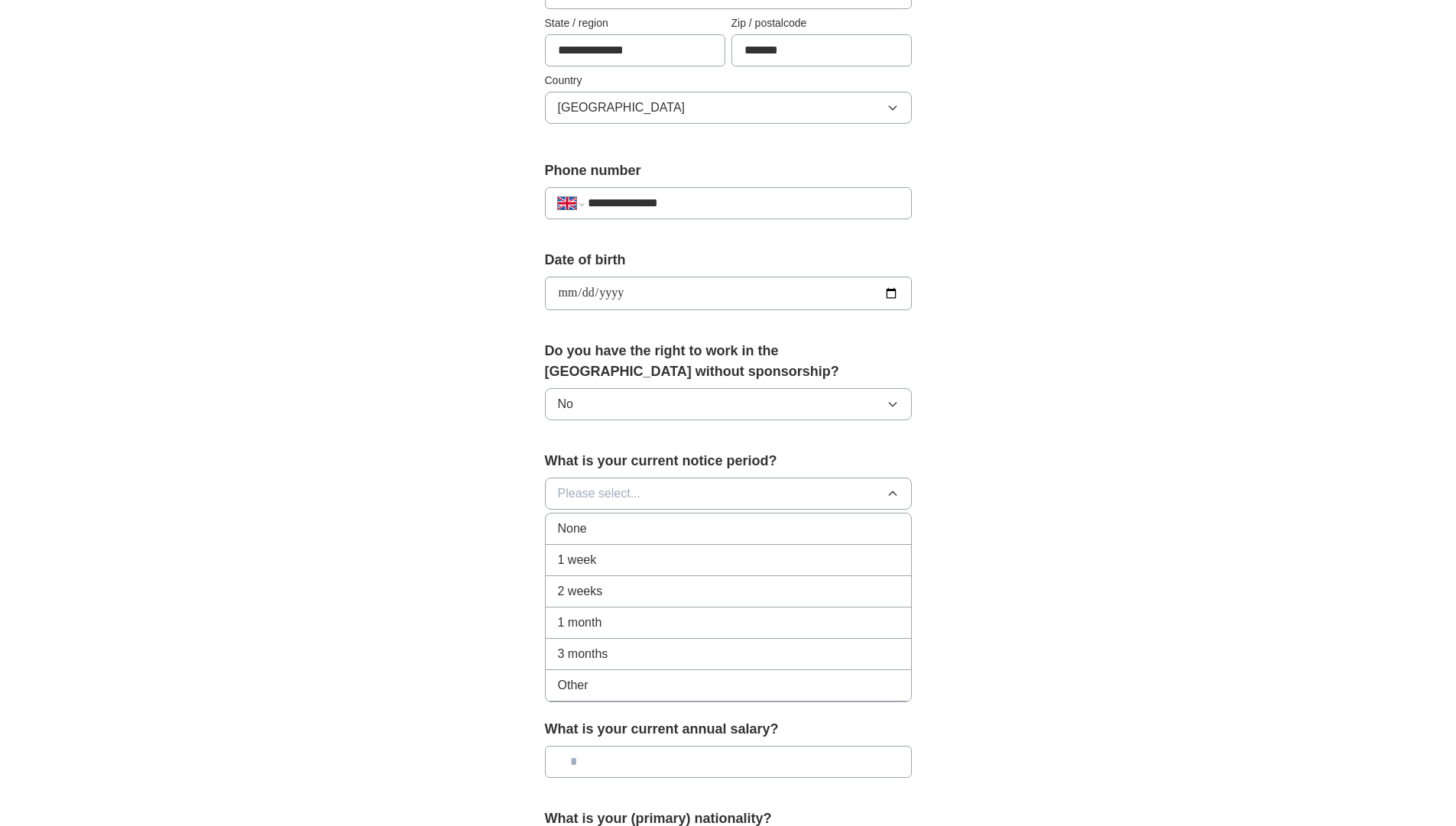
click at [609, 612] on li "1 month" at bounding box center [728, 623] width 365 height 31
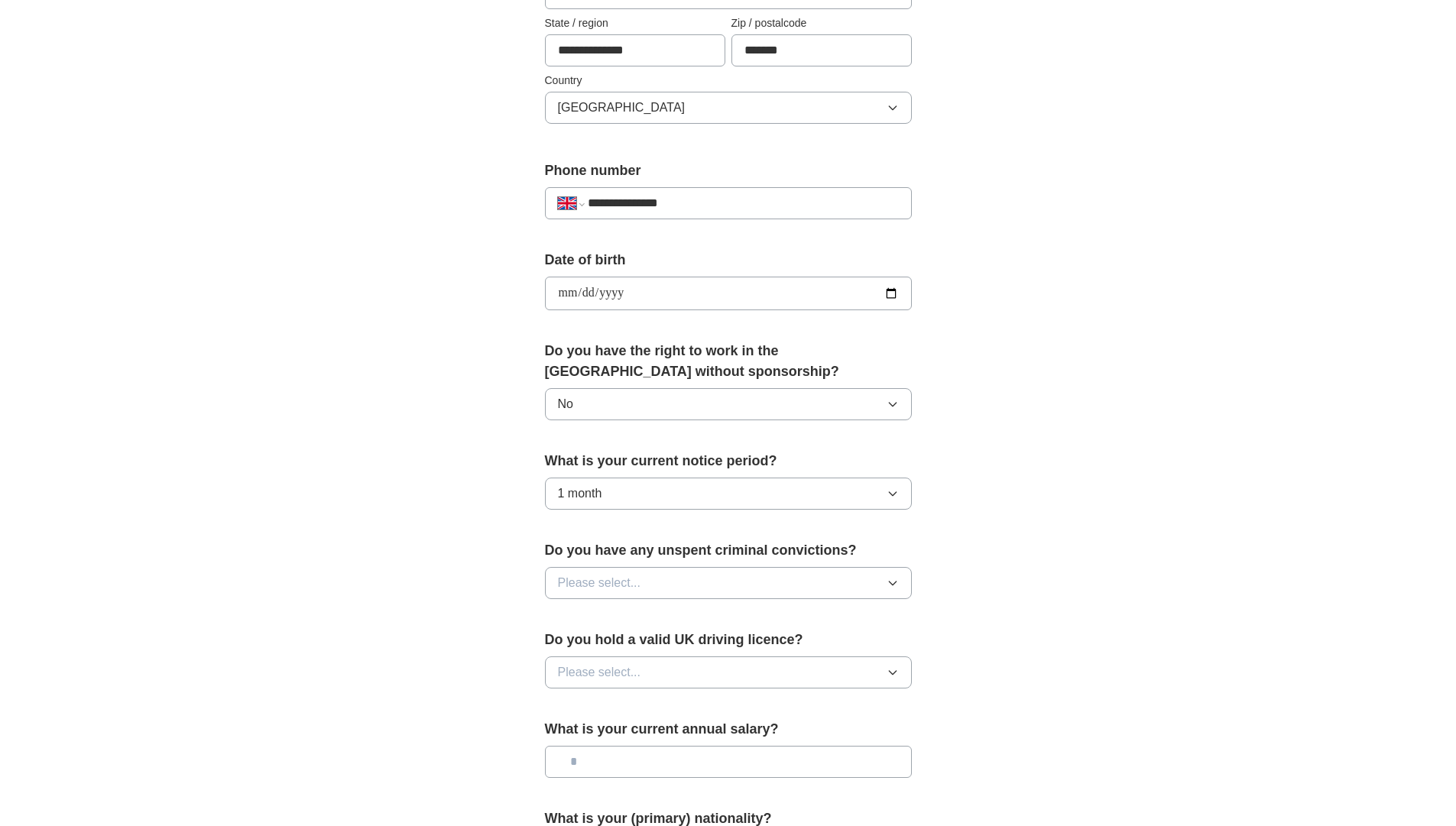
click at [746, 578] on button "Please select..." at bounding box center [728, 583] width 367 height 32
click at [678, 650] on div "No" at bounding box center [728, 650] width 341 height 18
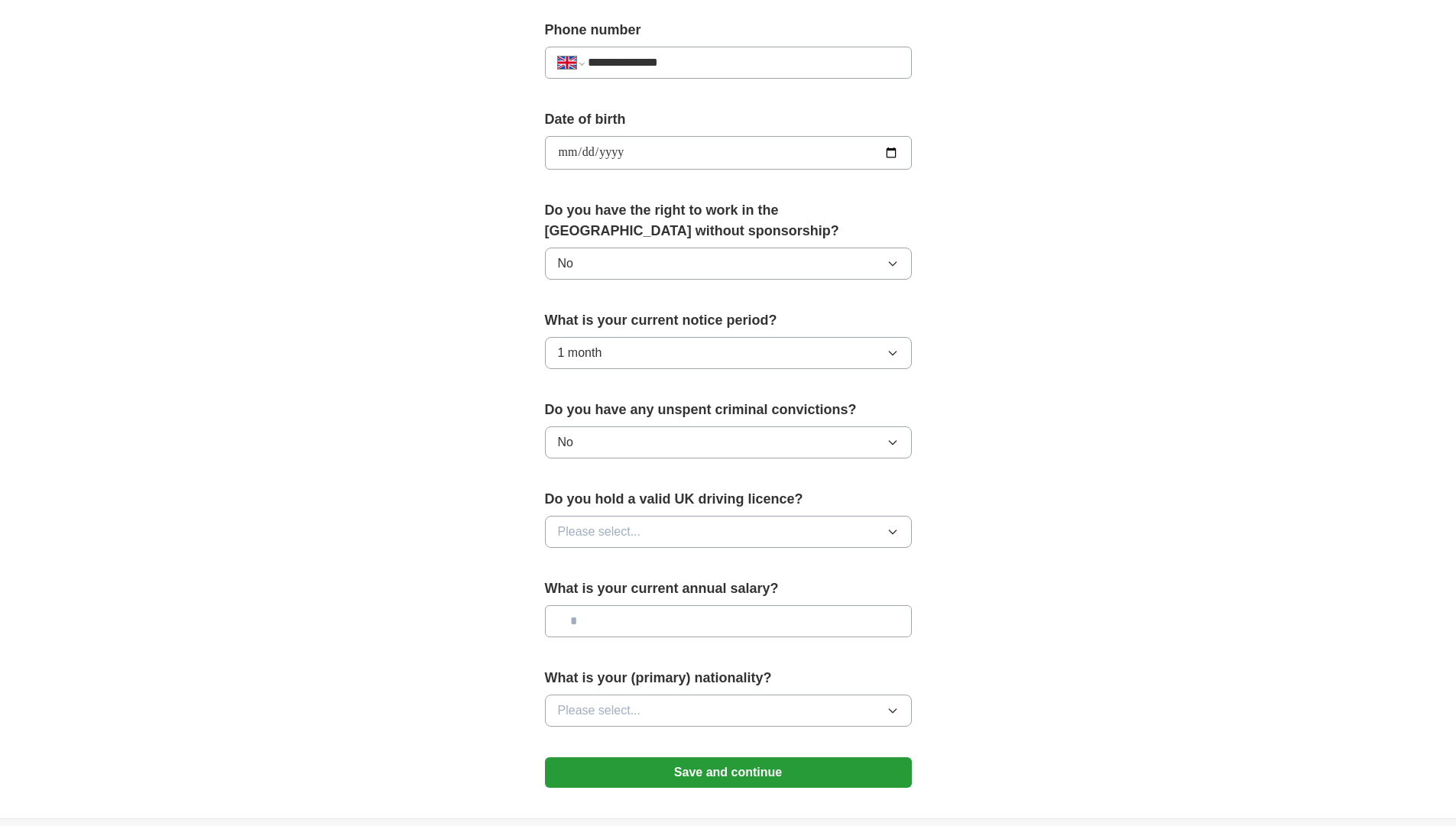
scroll to position [642, 0]
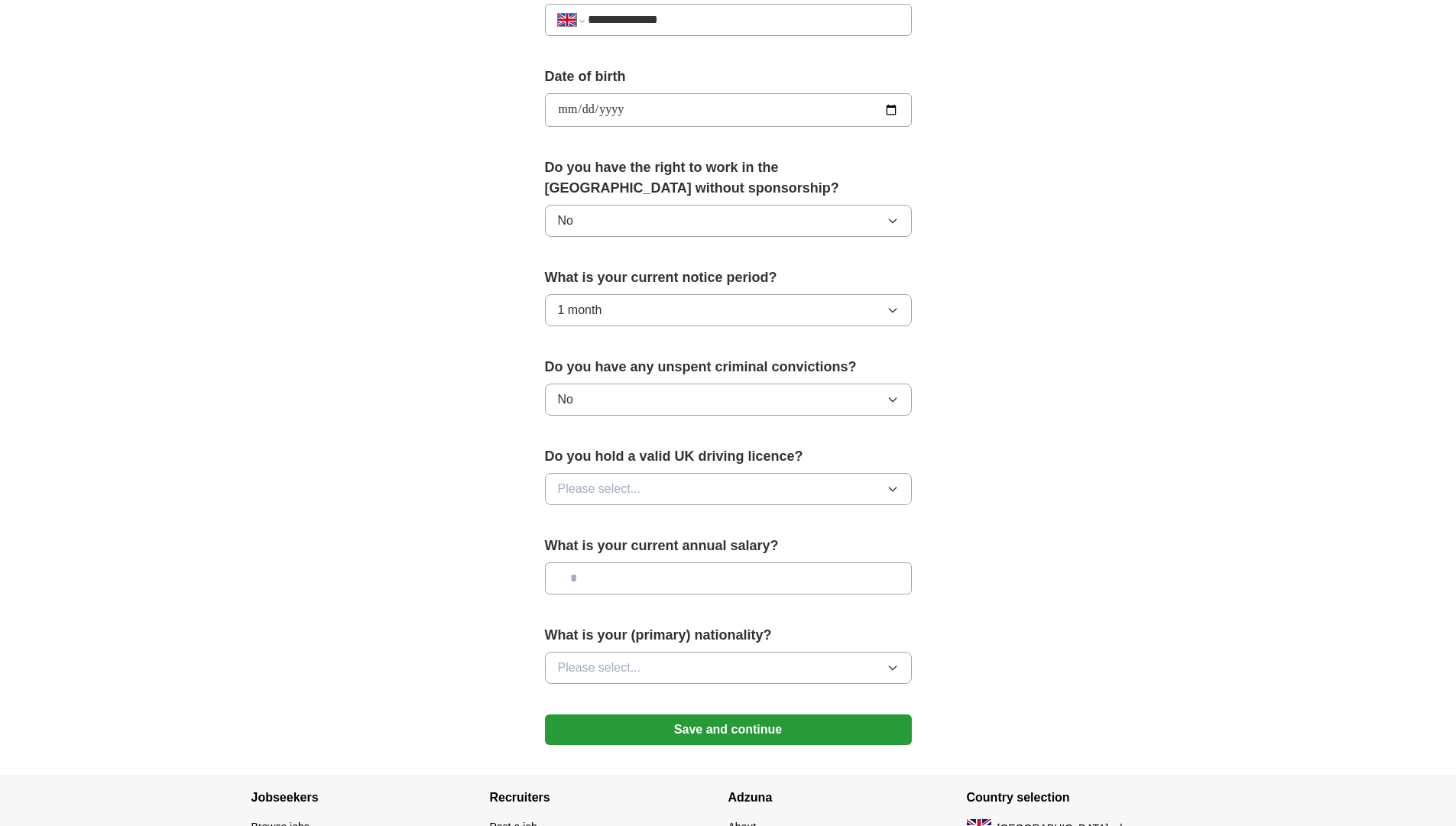
click at [697, 490] on button "Please select..." at bounding box center [728, 489] width 367 height 32
click at [670, 535] on li "Yes" at bounding box center [728, 525] width 365 height 31
click at [678, 587] on input "text" at bounding box center [728, 578] width 367 height 32
type input "*******"
click at [717, 671] on button "Please select..." at bounding box center [728, 668] width 367 height 32
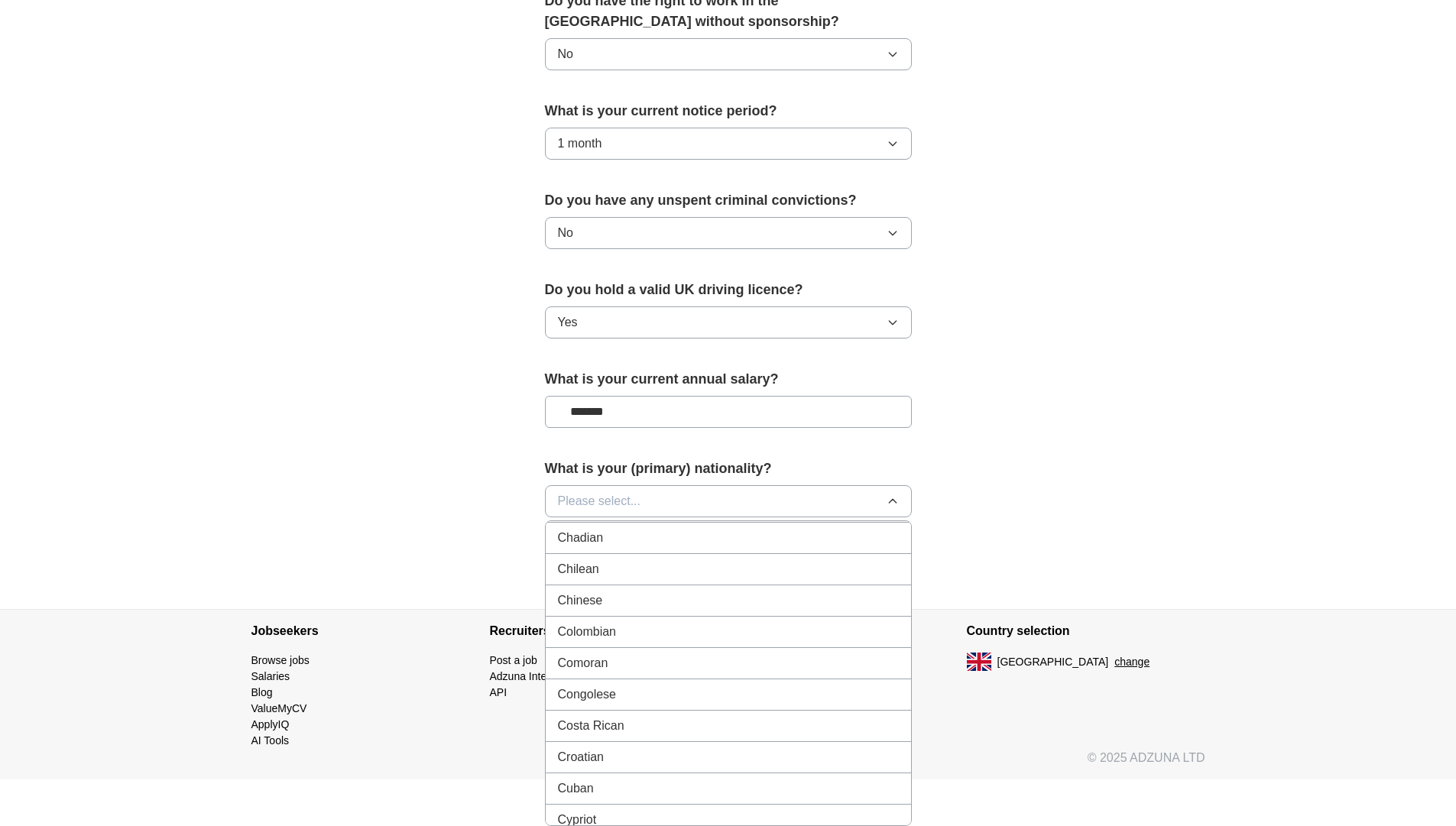
scroll to position [1066, 0]
click at [692, 697] on div "Chinese" at bounding box center [728, 693] width 341 height 18
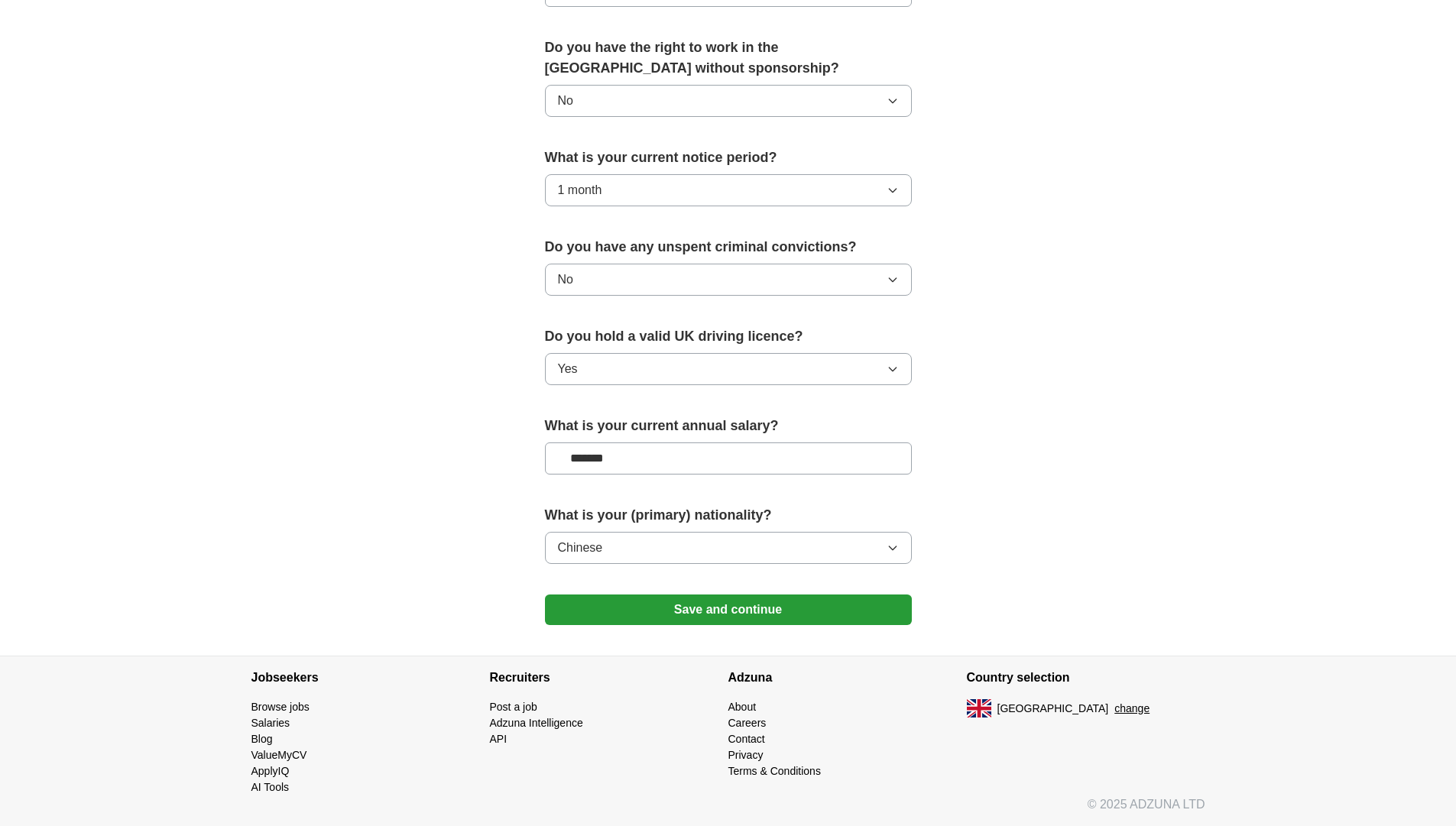
click at [736, 610] on button "Save and continue" at bounding box center [728, 610] width 367 height 31
